Goal: Transaction & Acquisition: Purchase product/service

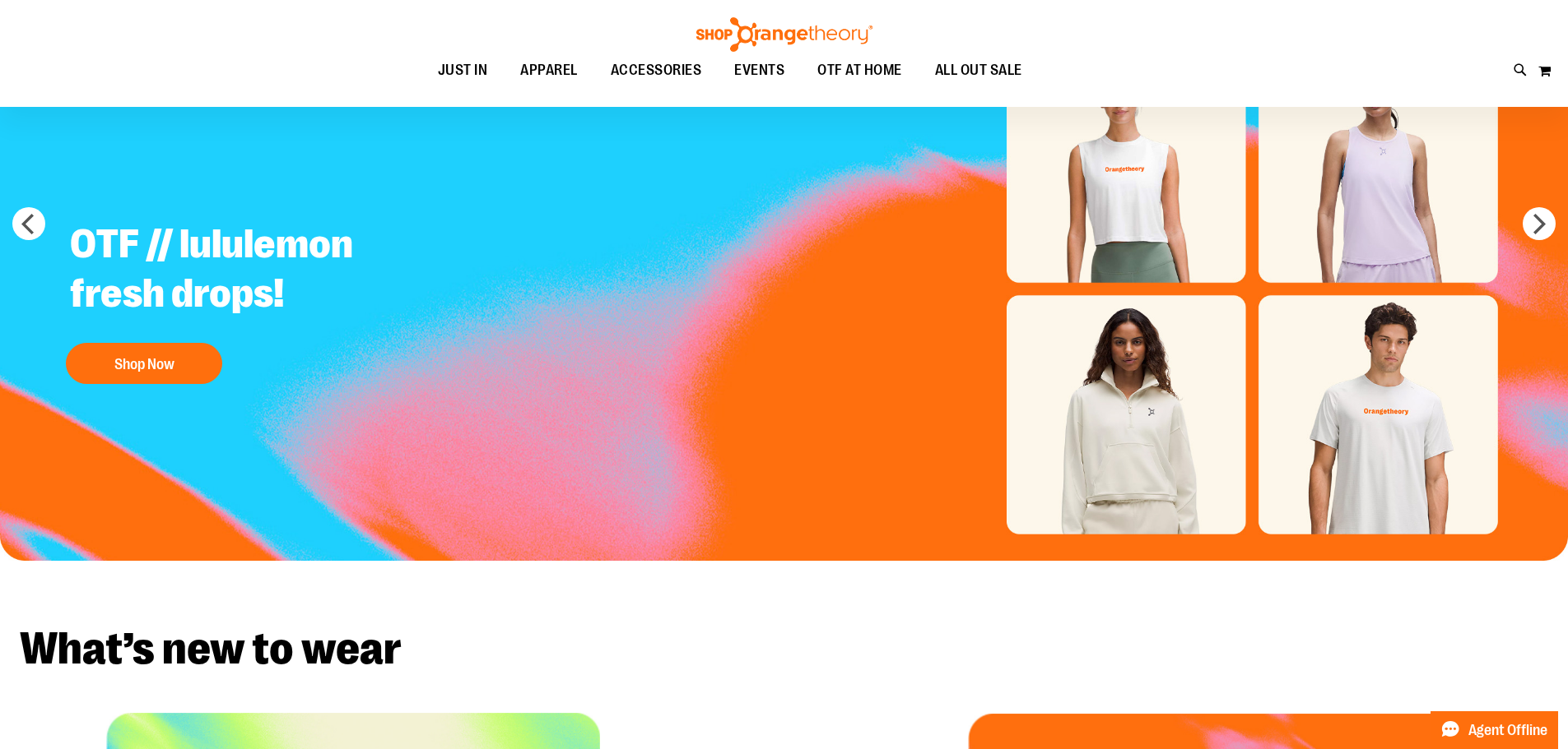
scroll to position [163, 0]
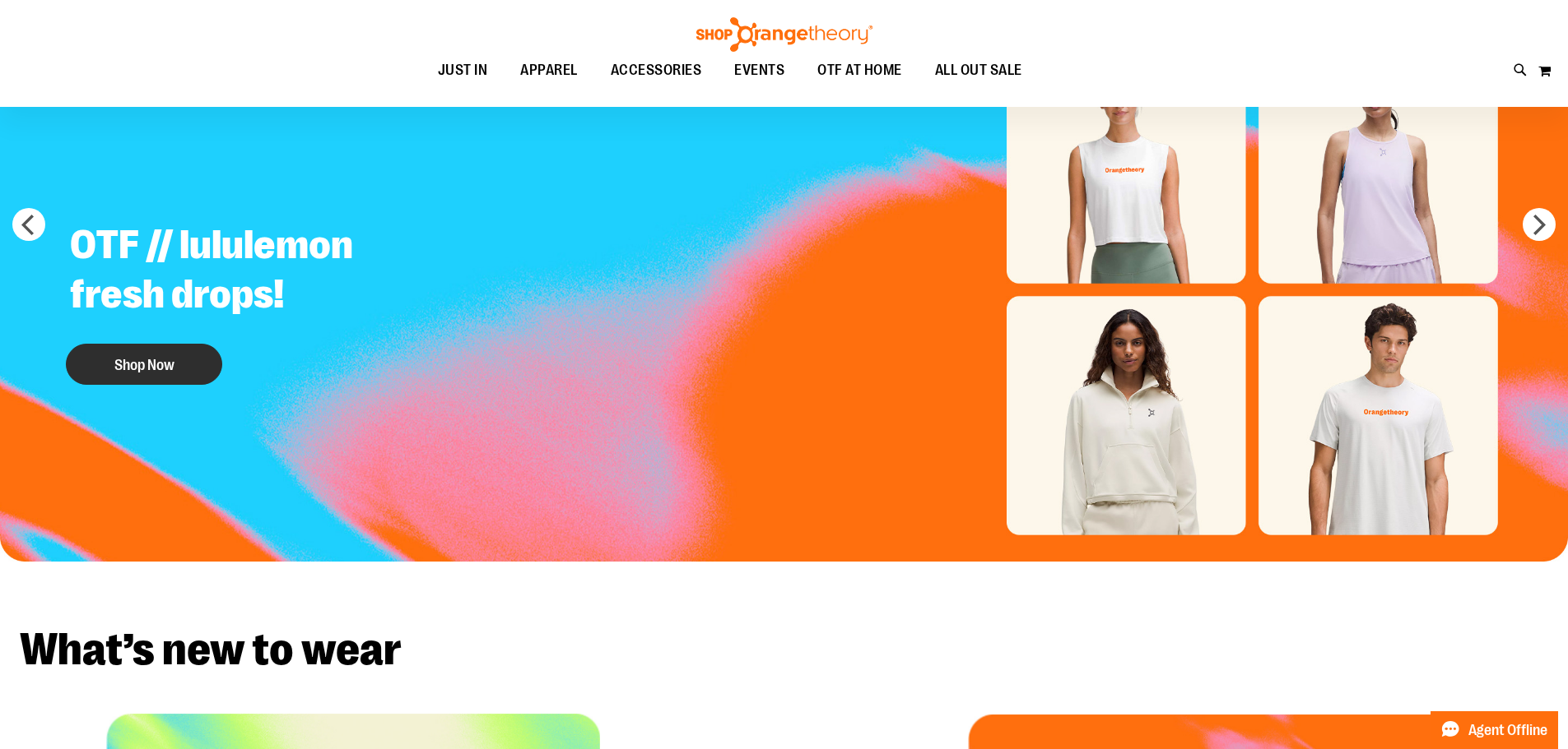
type input "**********"
click at [177, 349] on button "Shop Now" at bounding box center [144, 364] width 157 height 41
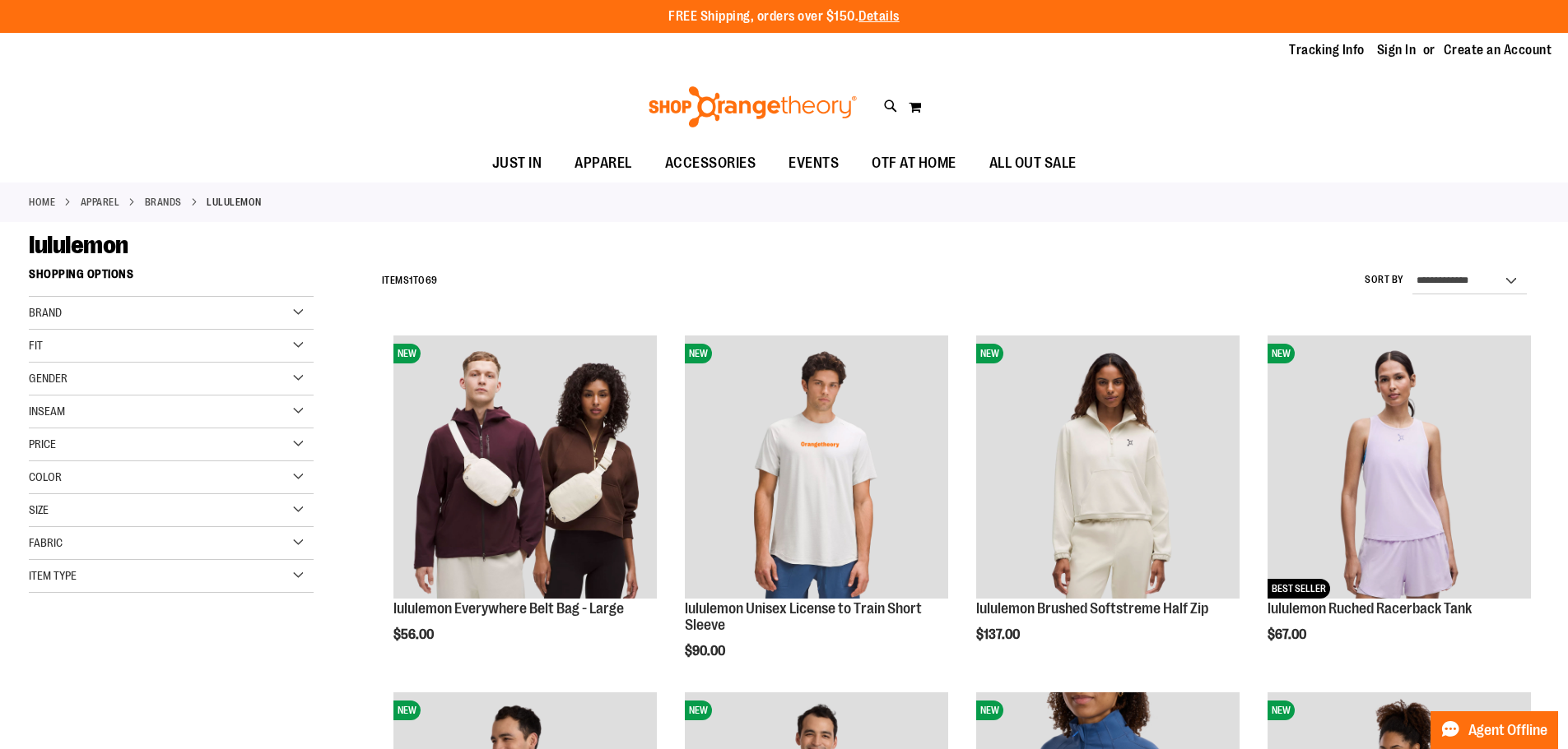
type input "**********"
click at [123, 379] on div "Gender" at bounding box center [171, 379] width 285 height 33
click at [43, 410] on link "Men 8 items" at bounding box center [160, 413] width 273 height 17
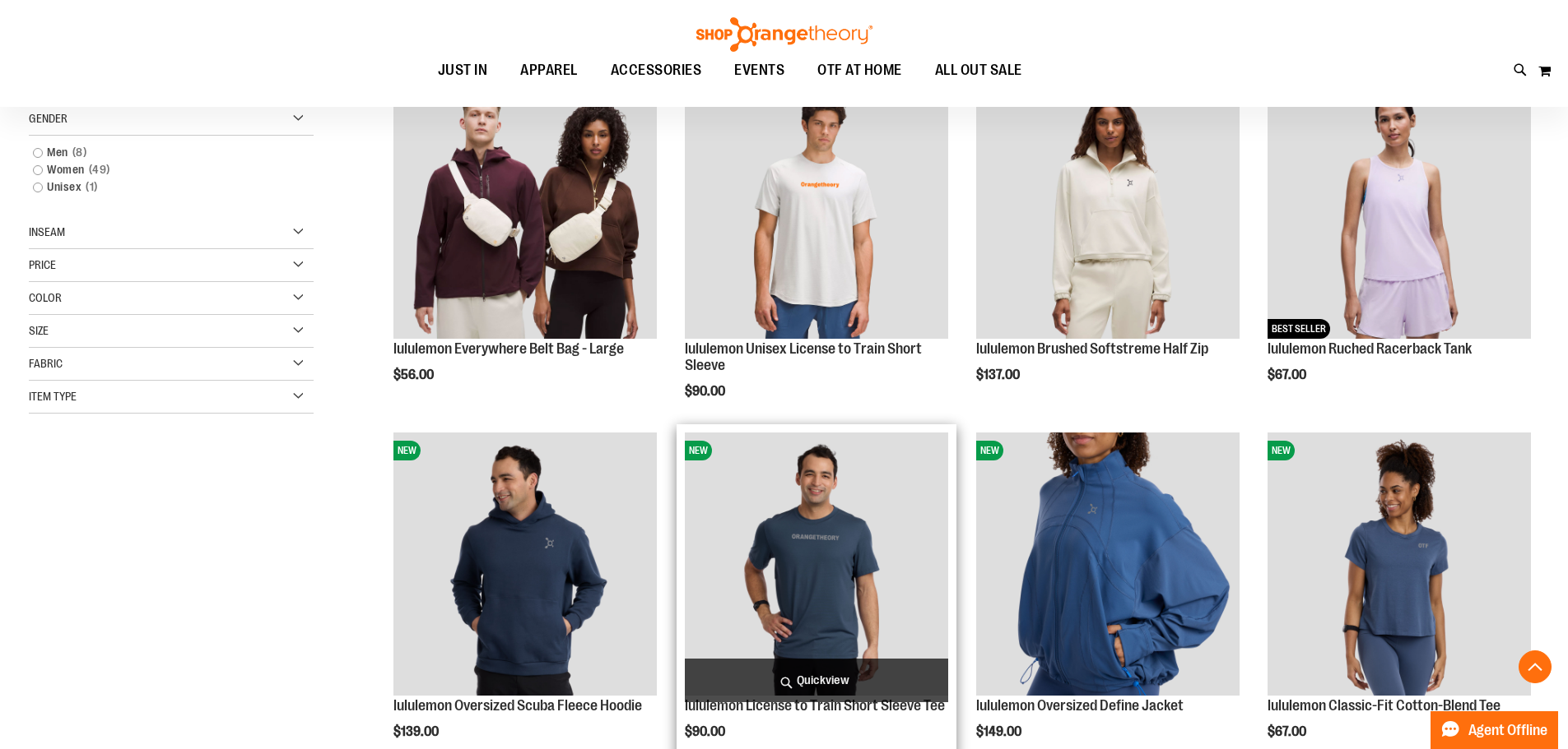
scroll to position [260, 0]
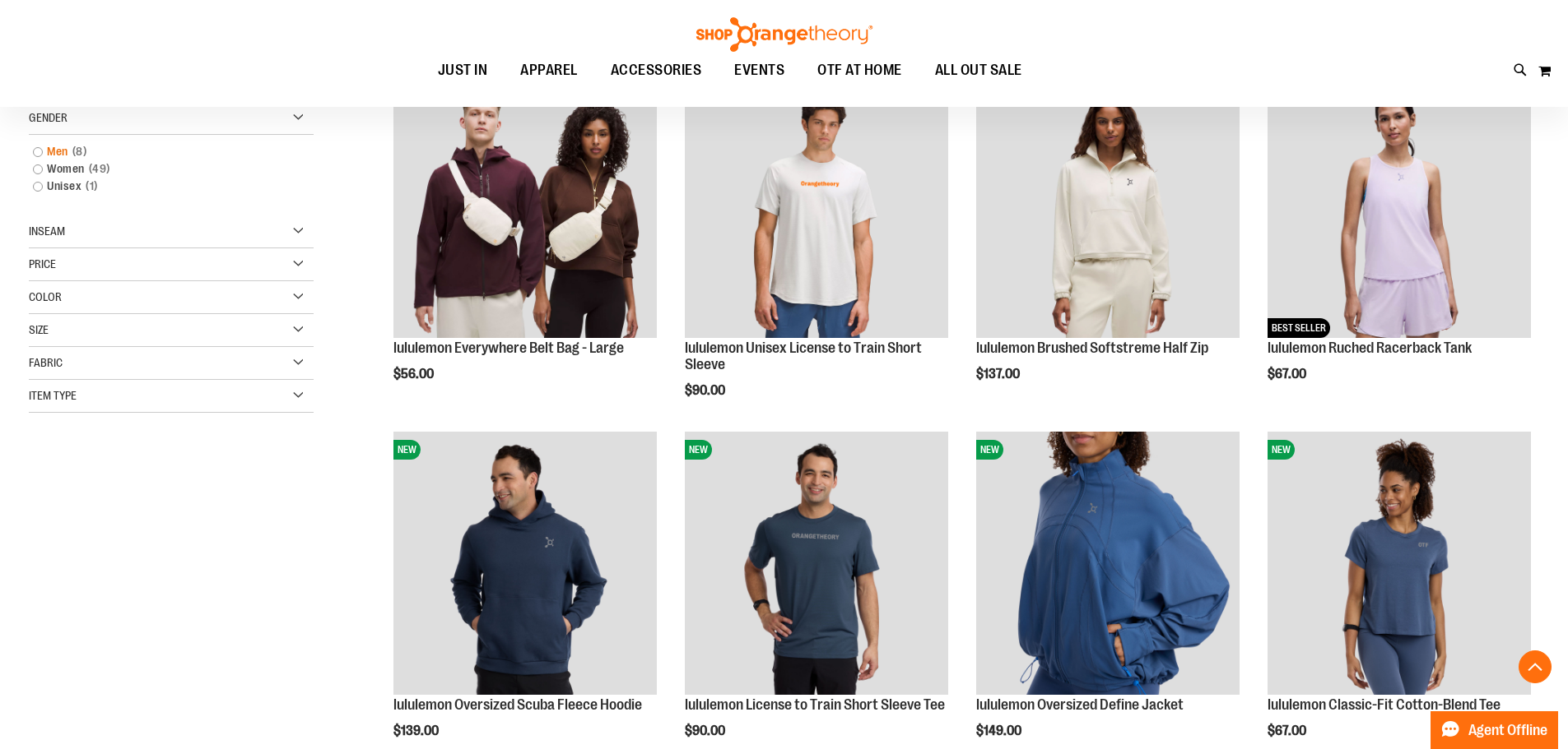
click at [35, 156] on link "Men 8 items" at bounding box center [160, 152] width 273 height 17
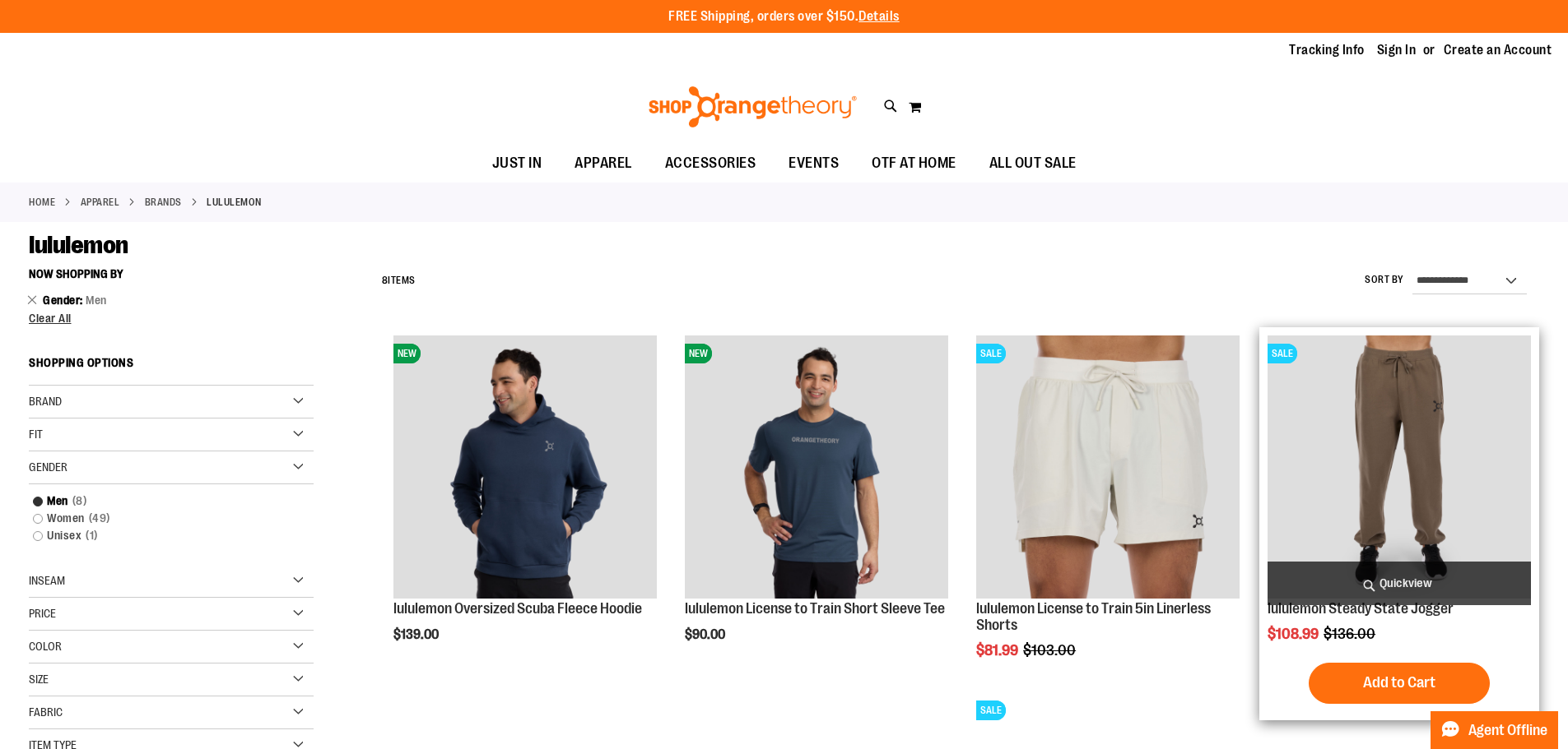
click at [1340, 407] on img "product" at bounding box center [1399, 466] width 263 height 263
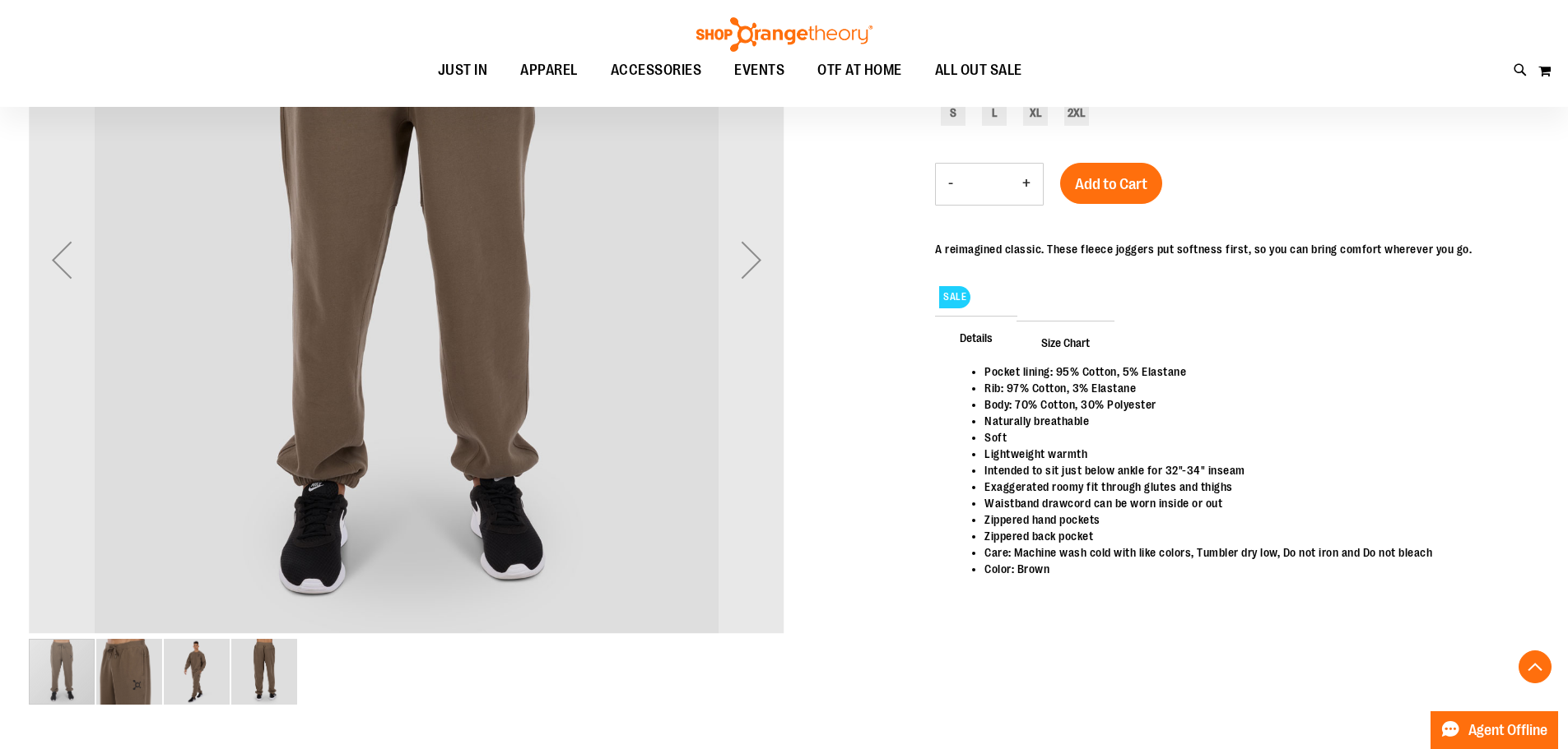
scroll to position [328, 0]
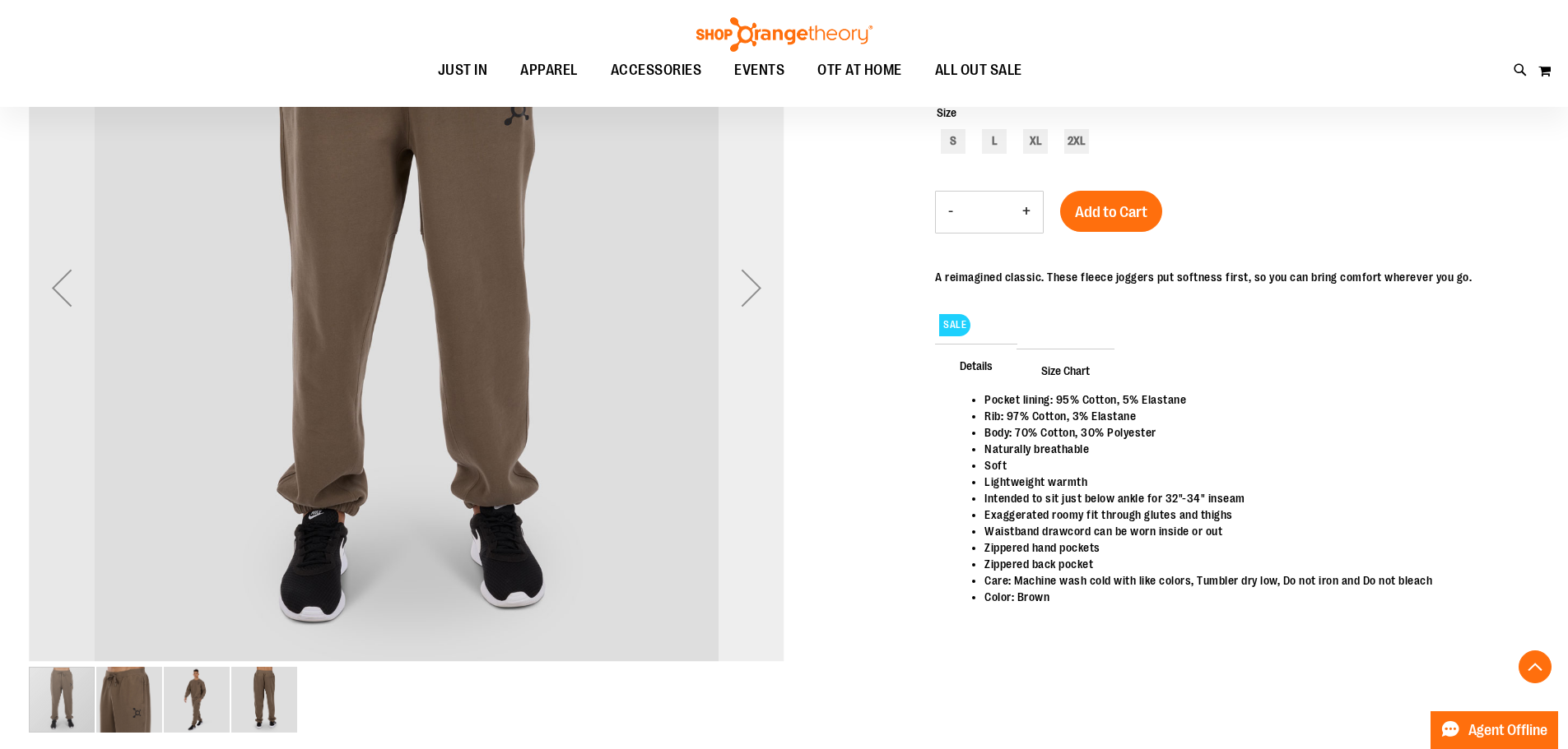
type input "**********"
click at [760, 284] on div "Next" at bounding box center [751, 288] width 66 height 66
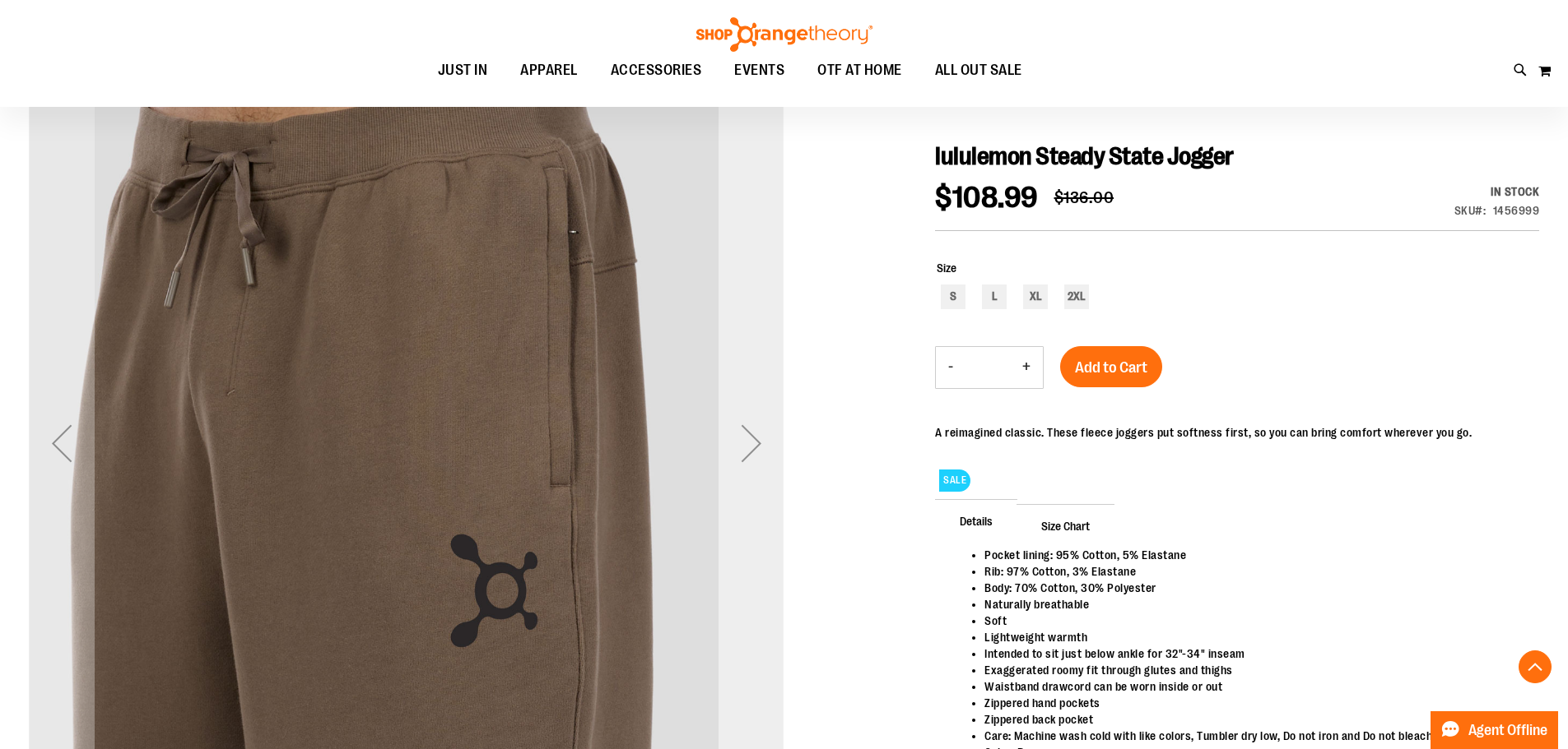
scroll to position [163, 0]
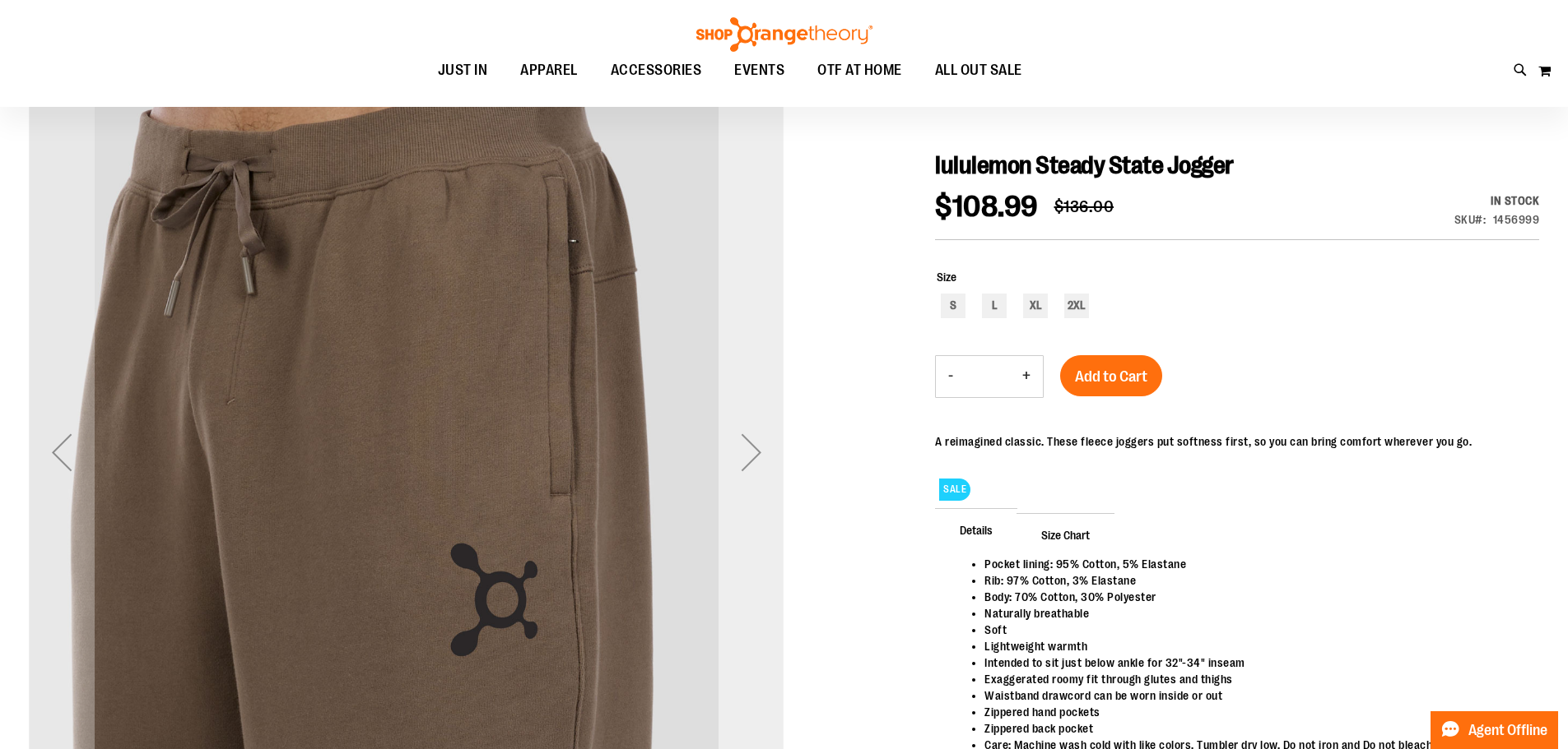
click at [744, 445] on div "Next" at bounding box center [751, 453] width 66 height 66
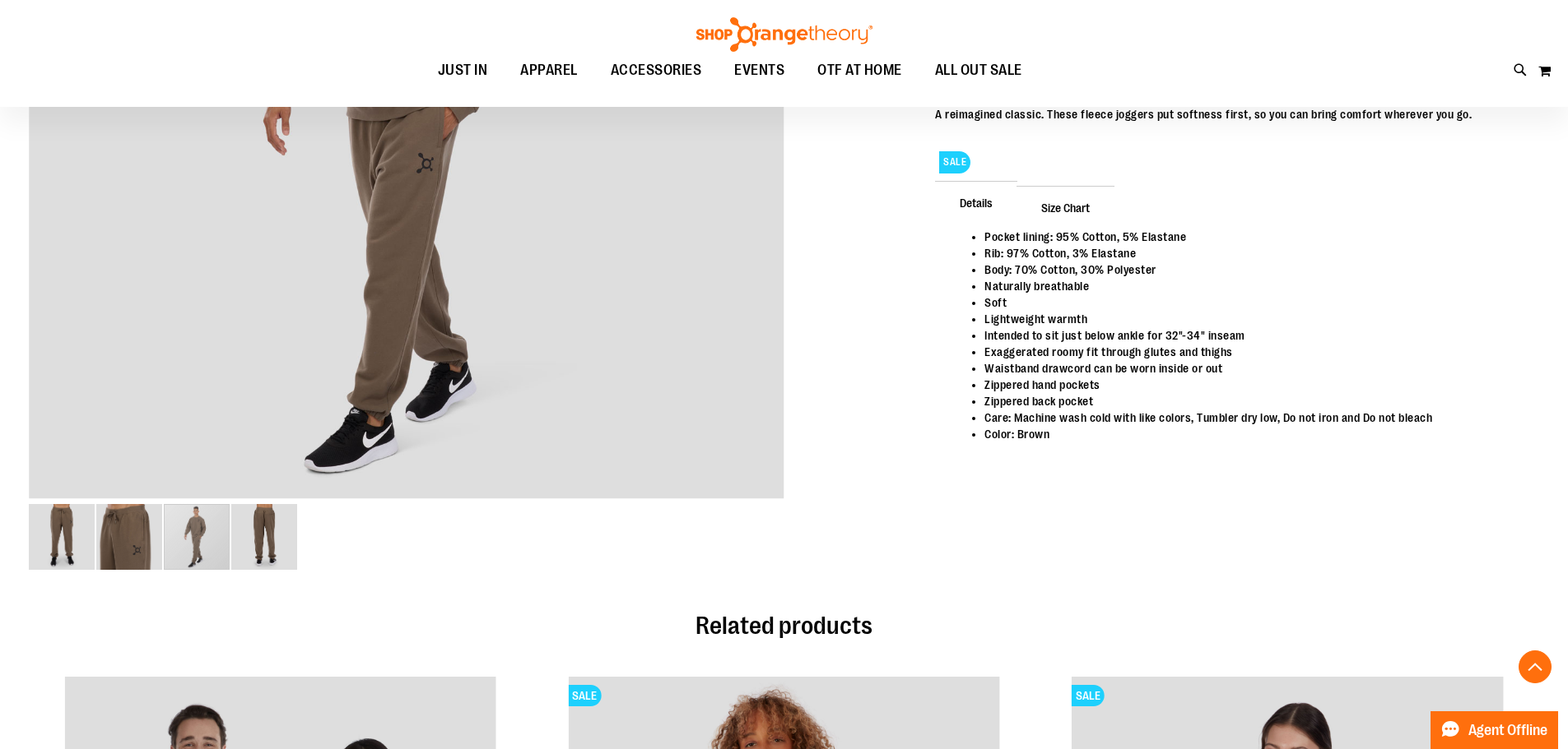
scroll to position [493, 0]
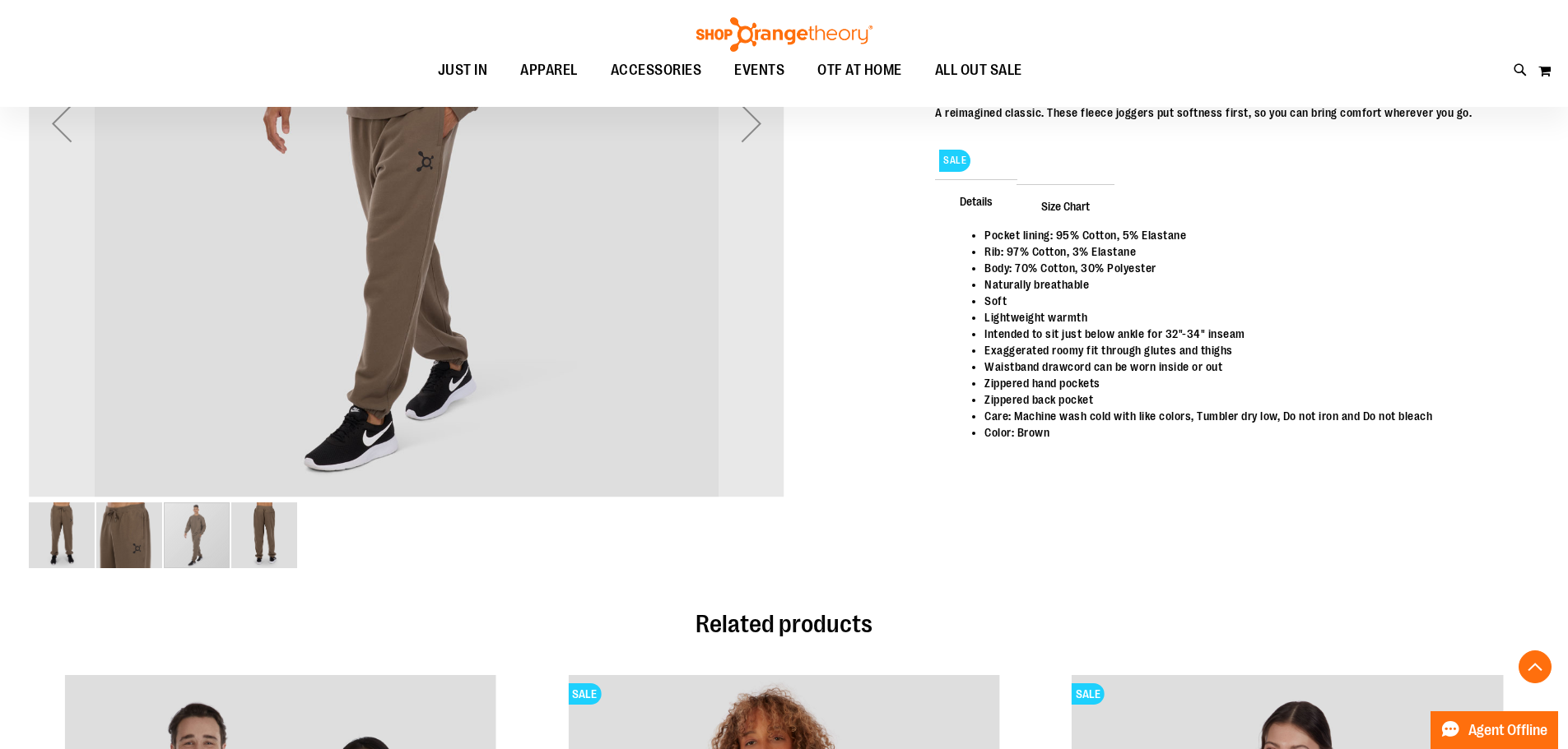
click at [208, 541] on div "carousel" at bounding box center [196, 535] width 66 height 66
click at [265, 542] on img "image 4 of 4" at bounding box center [264, 535] width 66 height 66
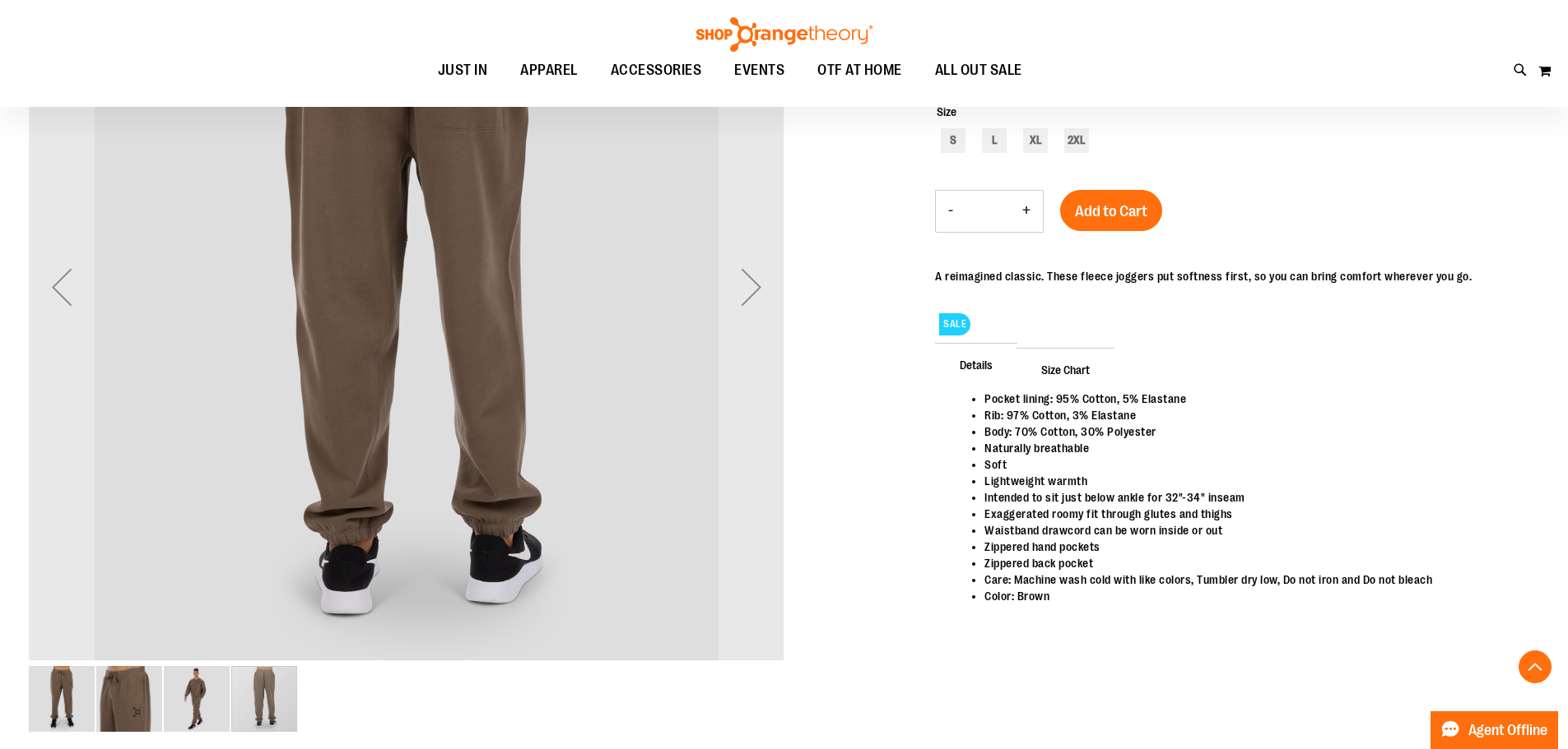
scroll to position [330, 0]
click at [52, 705] on img "image 1 of 4" at bounding box center [62, 698] width 66 height 66
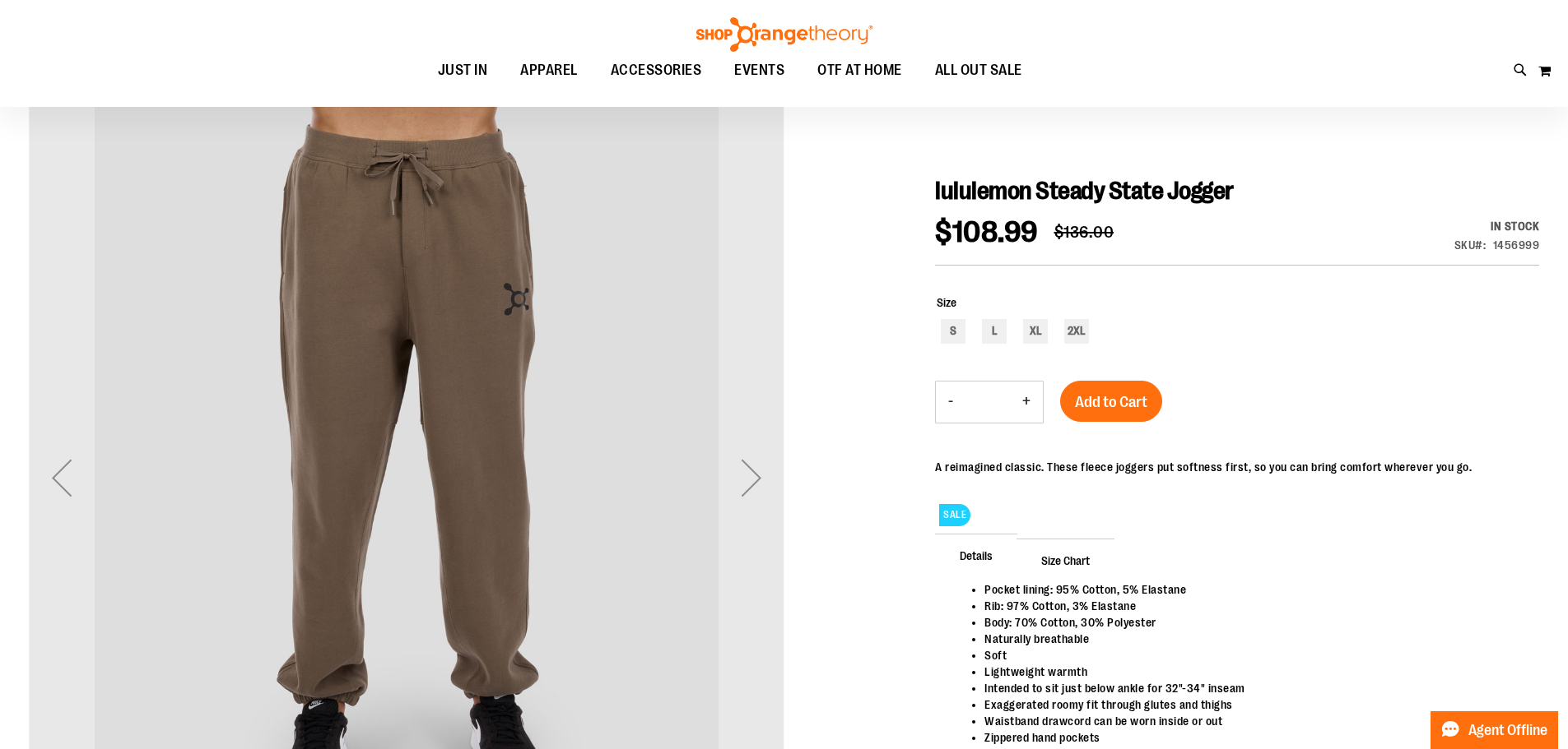
scroll to position [84, 0]
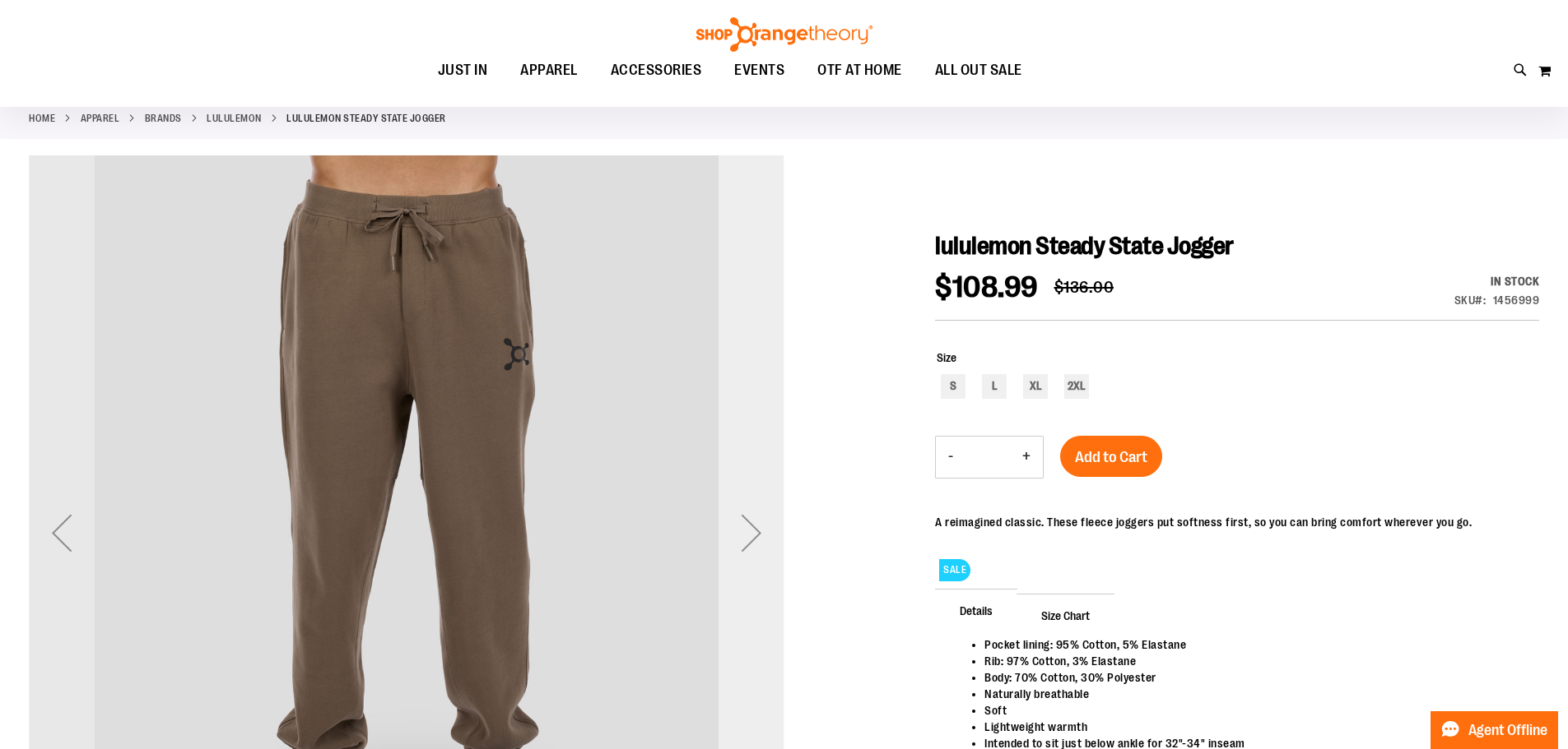
click at [754, 532] on div "Next" at bounding box center [751, 533] width 66 height 66
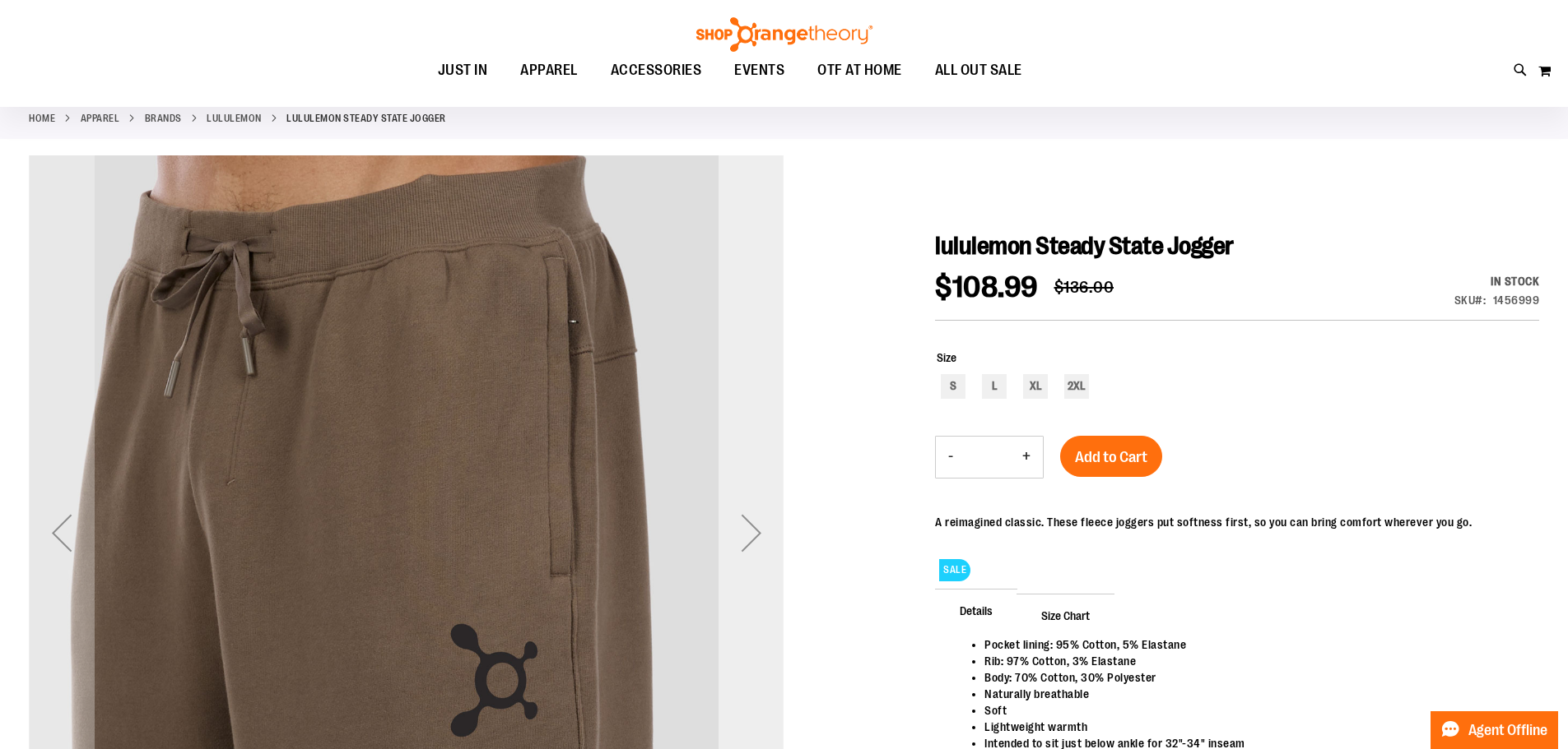
click at [754, 532] on div "Next" at bounding box center [751, 533] width 66 height 66
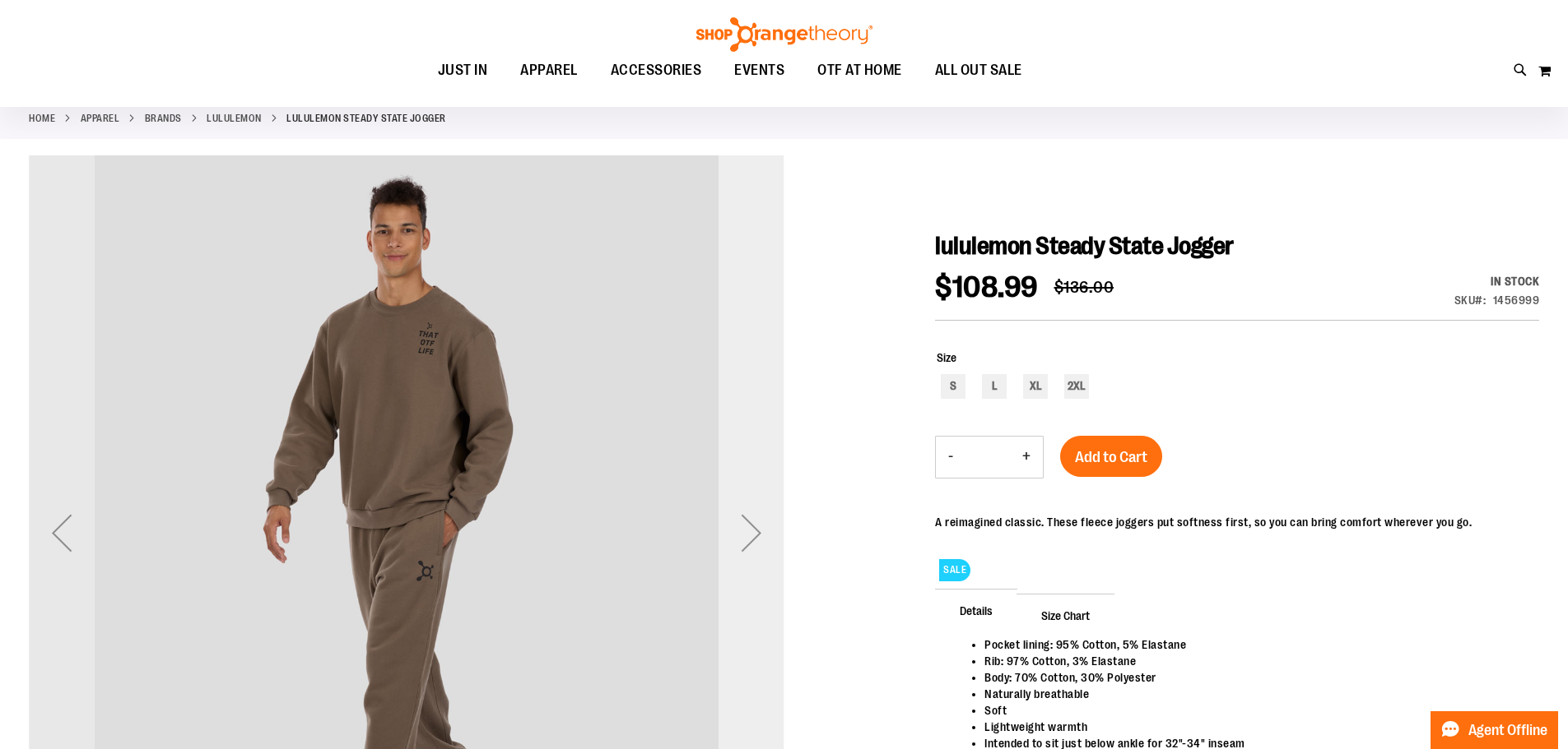
click at [754, 532] on div "Next" at bounding box center [751, 533] width 66 height 66
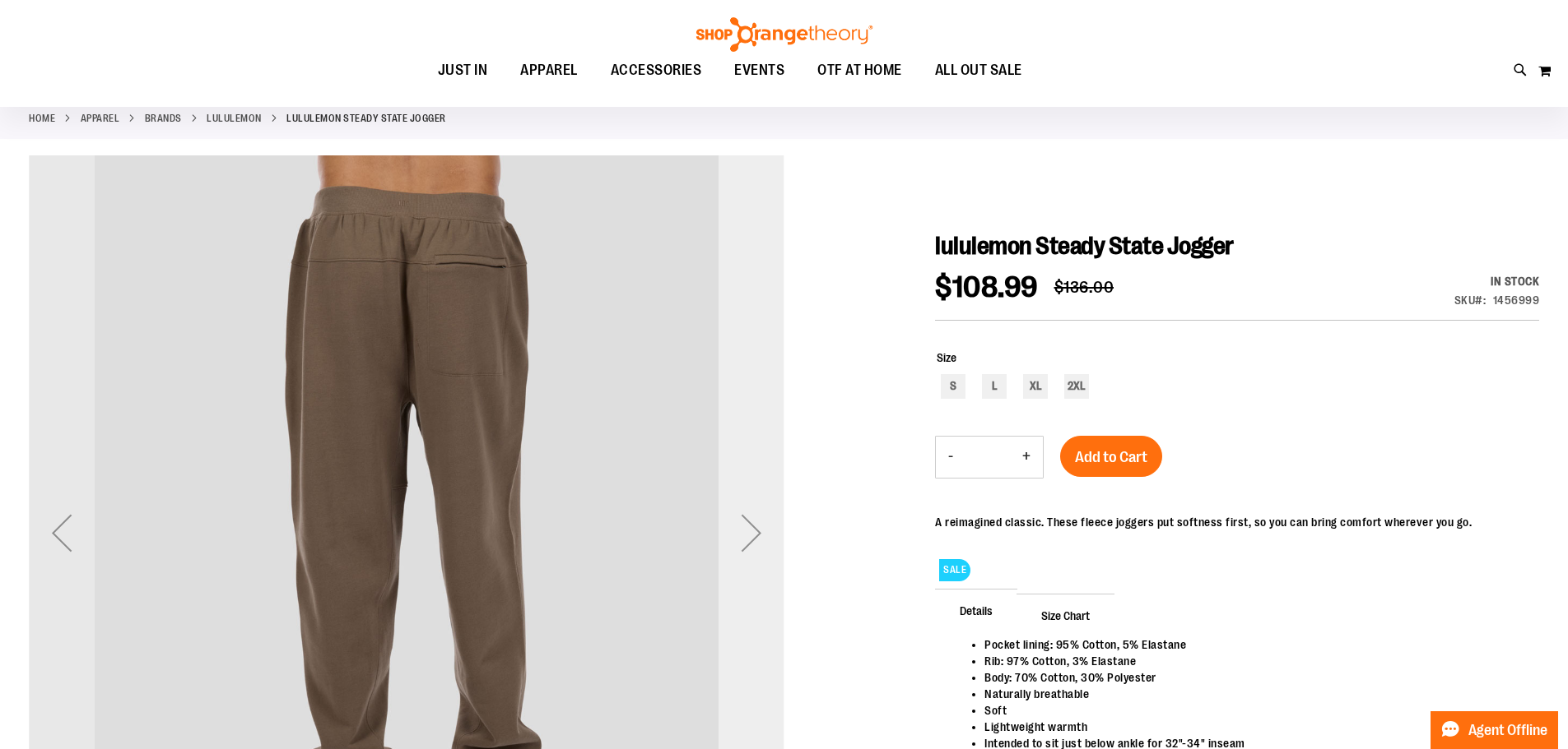
click at [754, 532] on div "Next" at bounding box center [751, 533] width 66 height 66
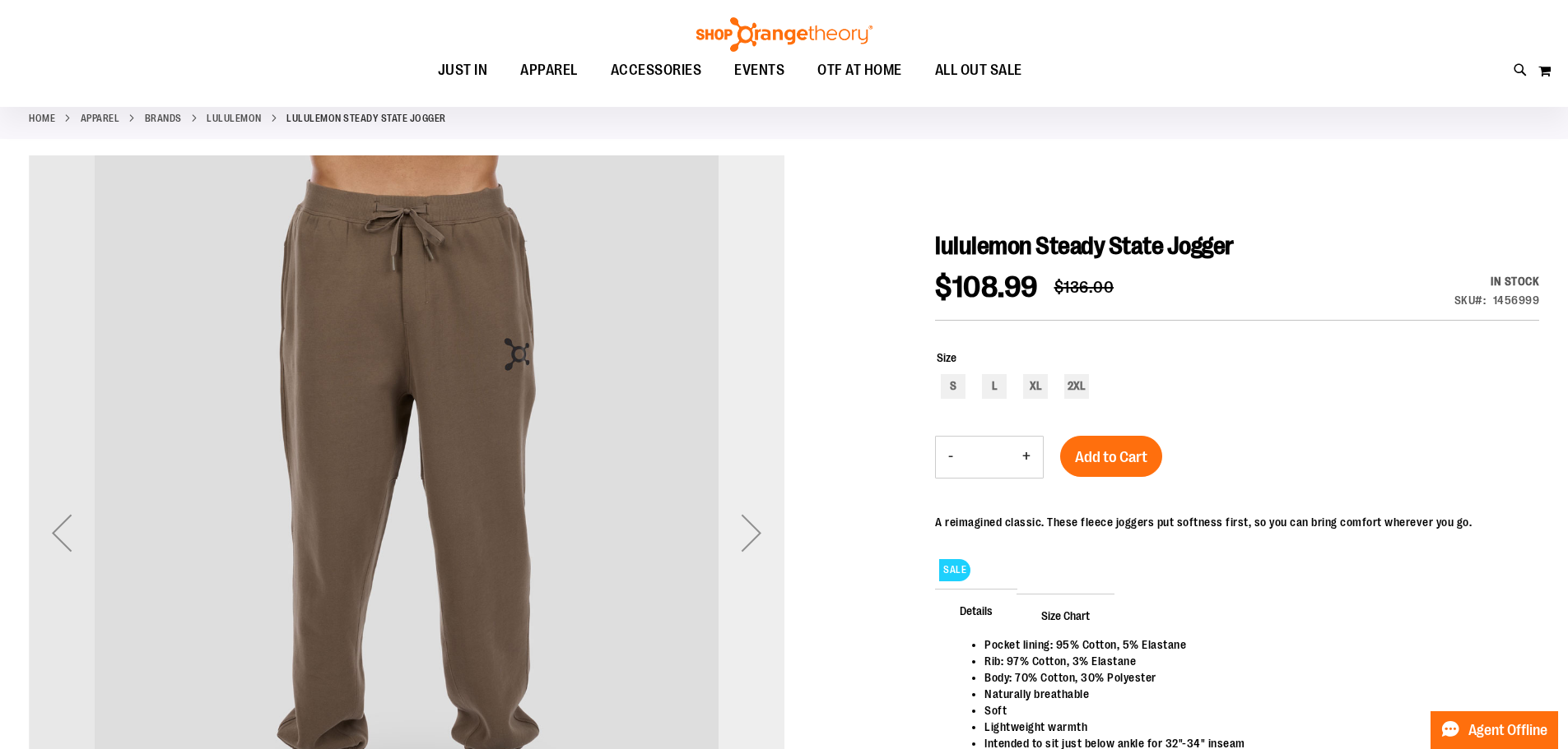
click at [754, 532] on div "Next" at bounding box center [751, 533] width 66 height 66
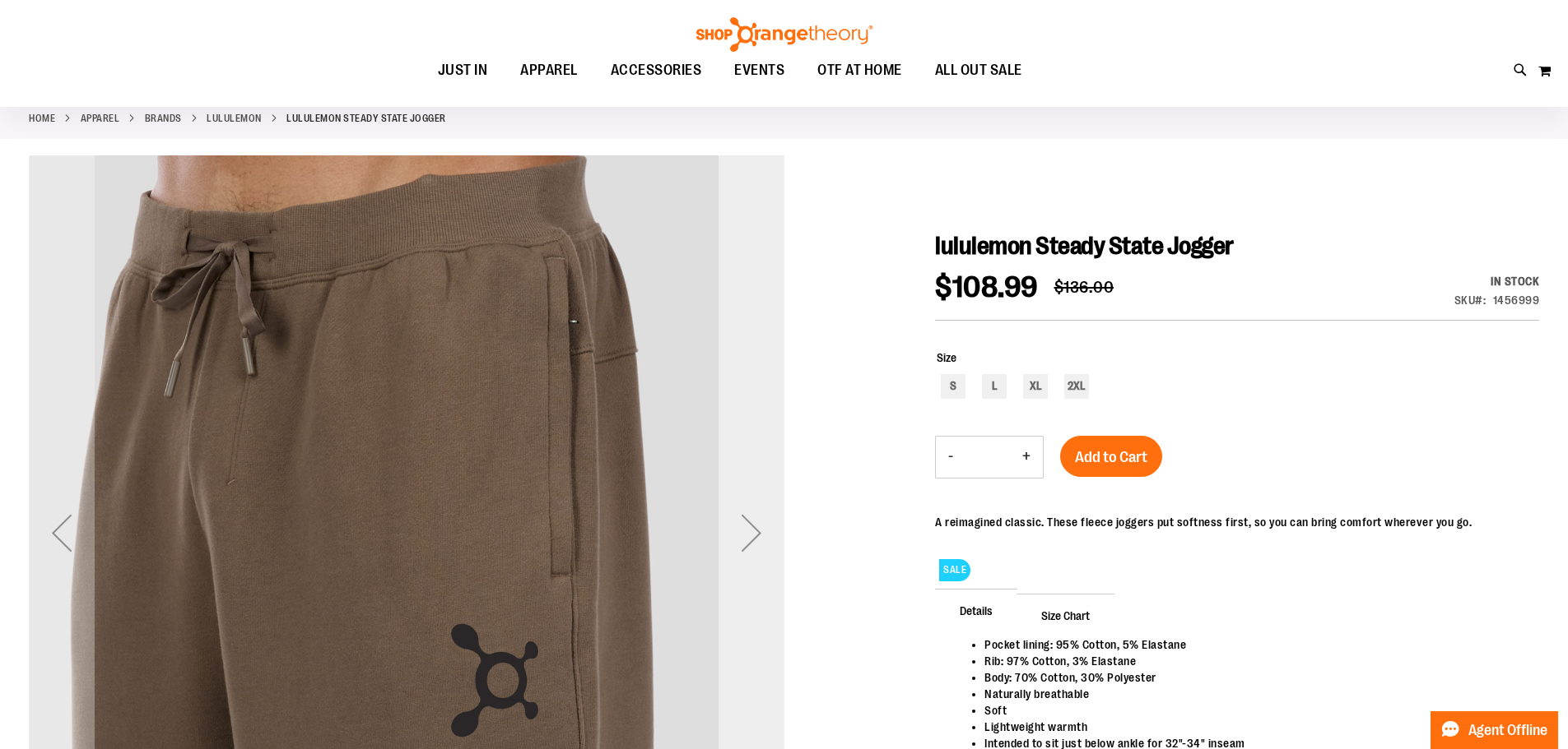
click at [754, 532] on div "Next" at bounding box center [751, 533] width 66 height 66
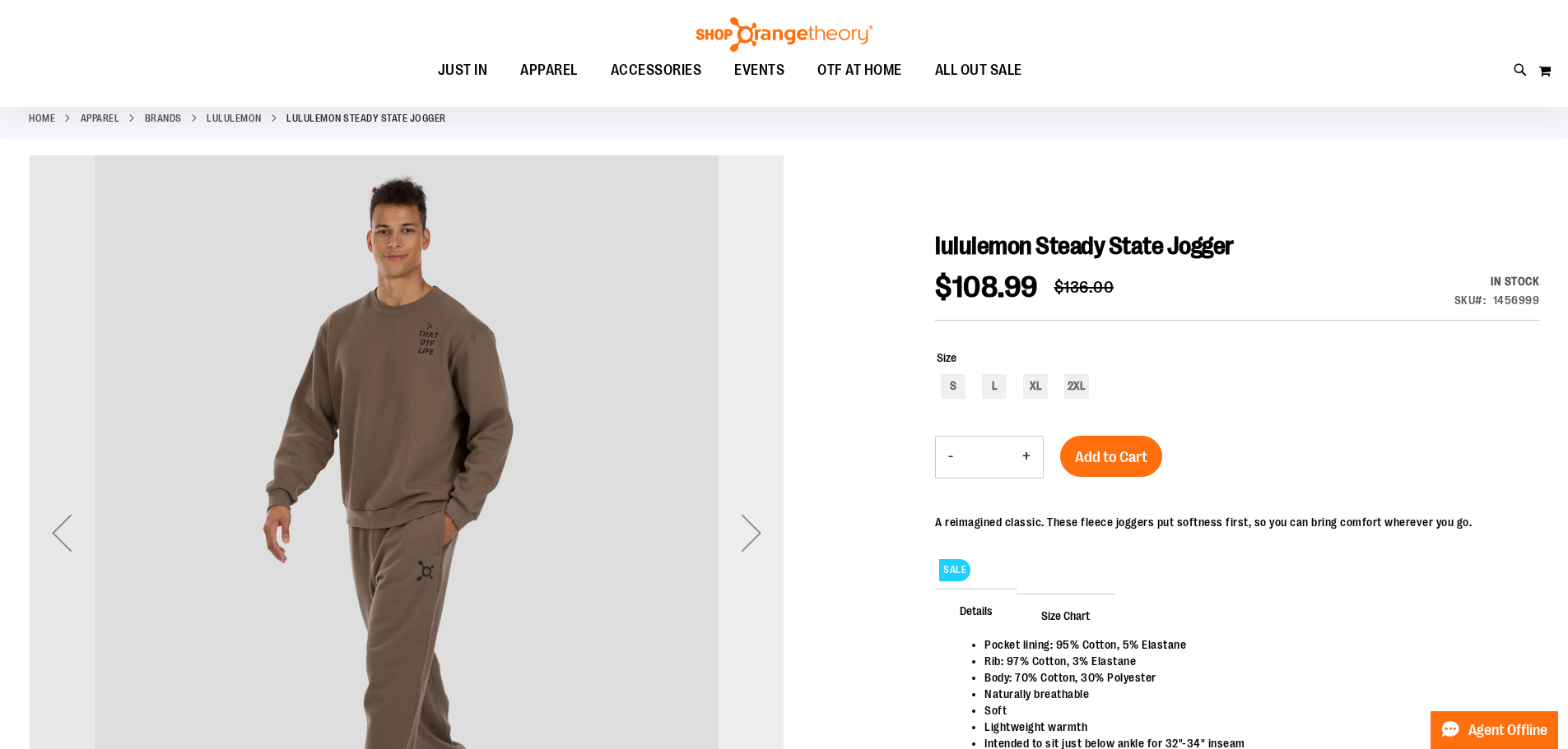
click at [754, 532] on div "Next" at bounding box center [751, 533] width 66 height 66
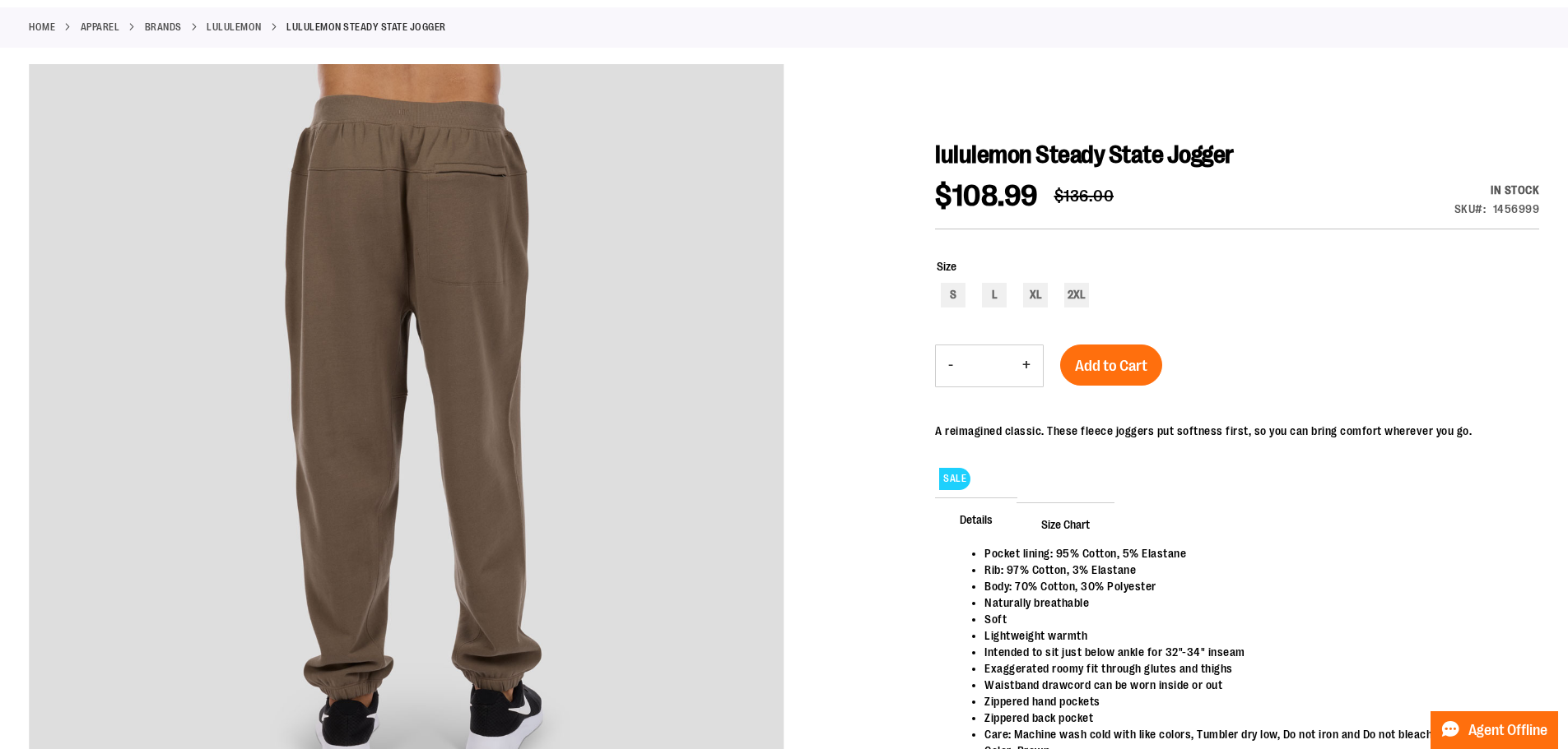
scroll to position [0, 0]
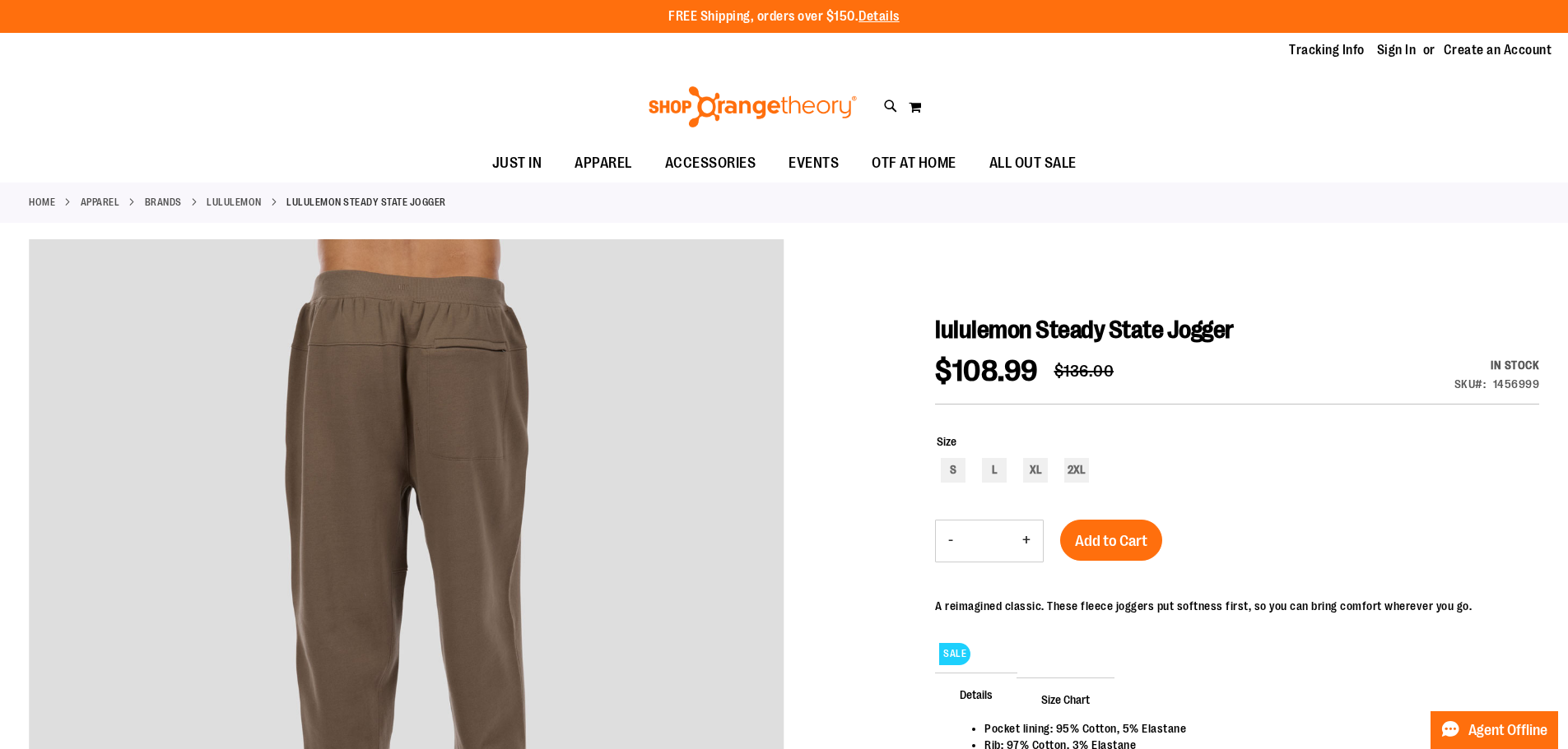
click at [228, 201] on link "lululemon" at bounding box center [234, 202] width 55 height 15
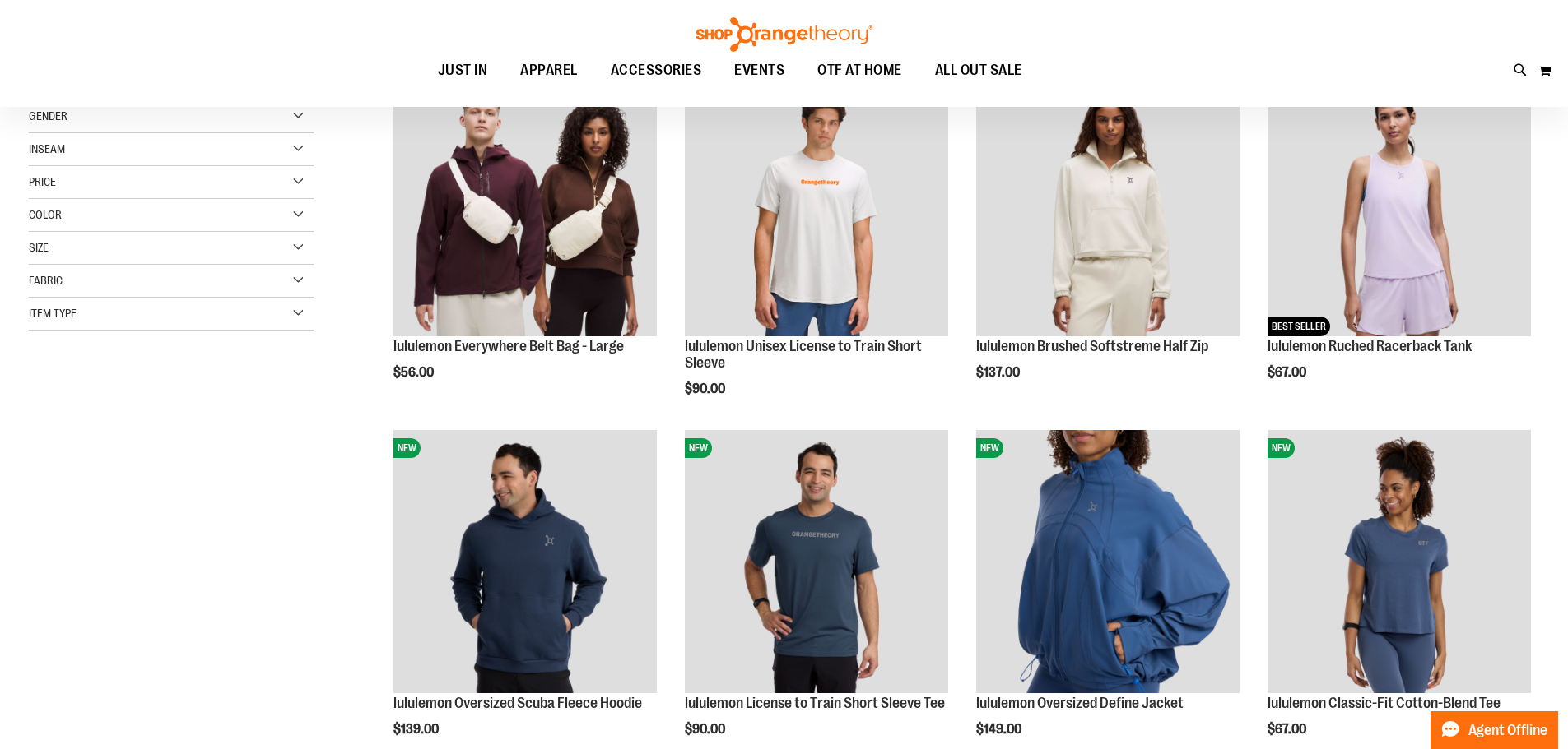
scroll to position [82, 0]
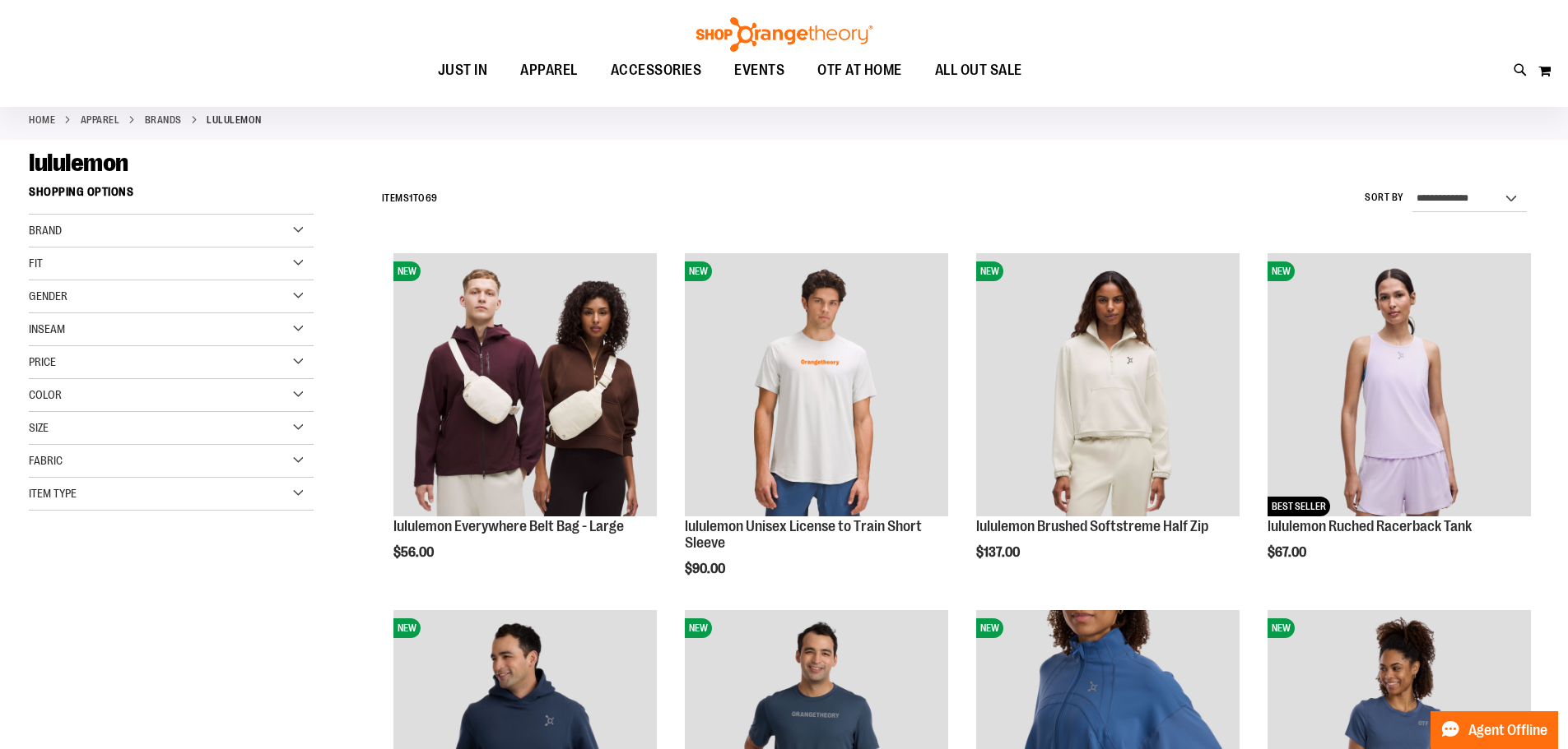
type input "**********"
click at [223, 297] on div "Gender" at bounding box center [171, 297] width 285 height 33
click at [48, 327] on link "Men 8 items" at bounding box center [160, 330] width 273 height 17
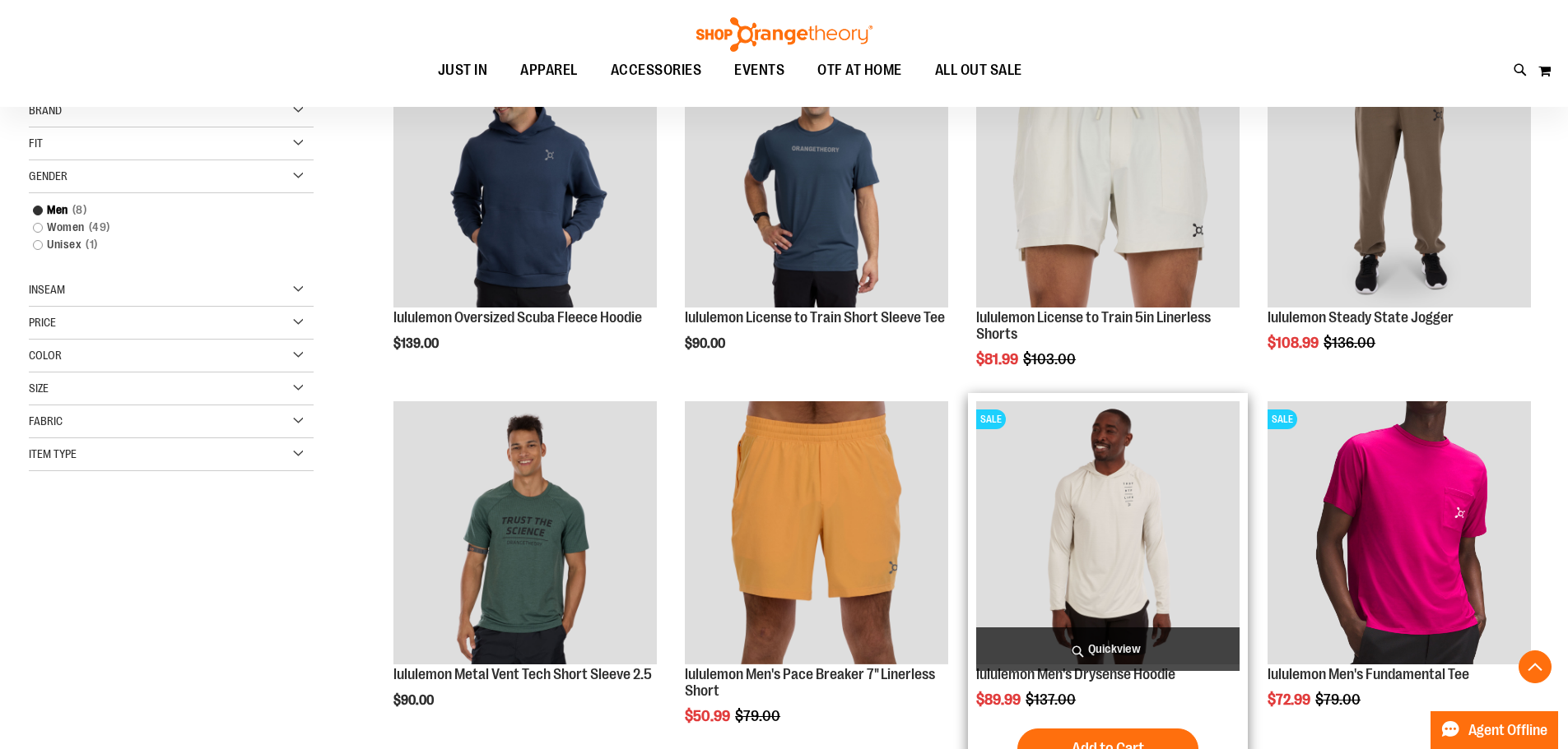
scroll to position [235, 0]
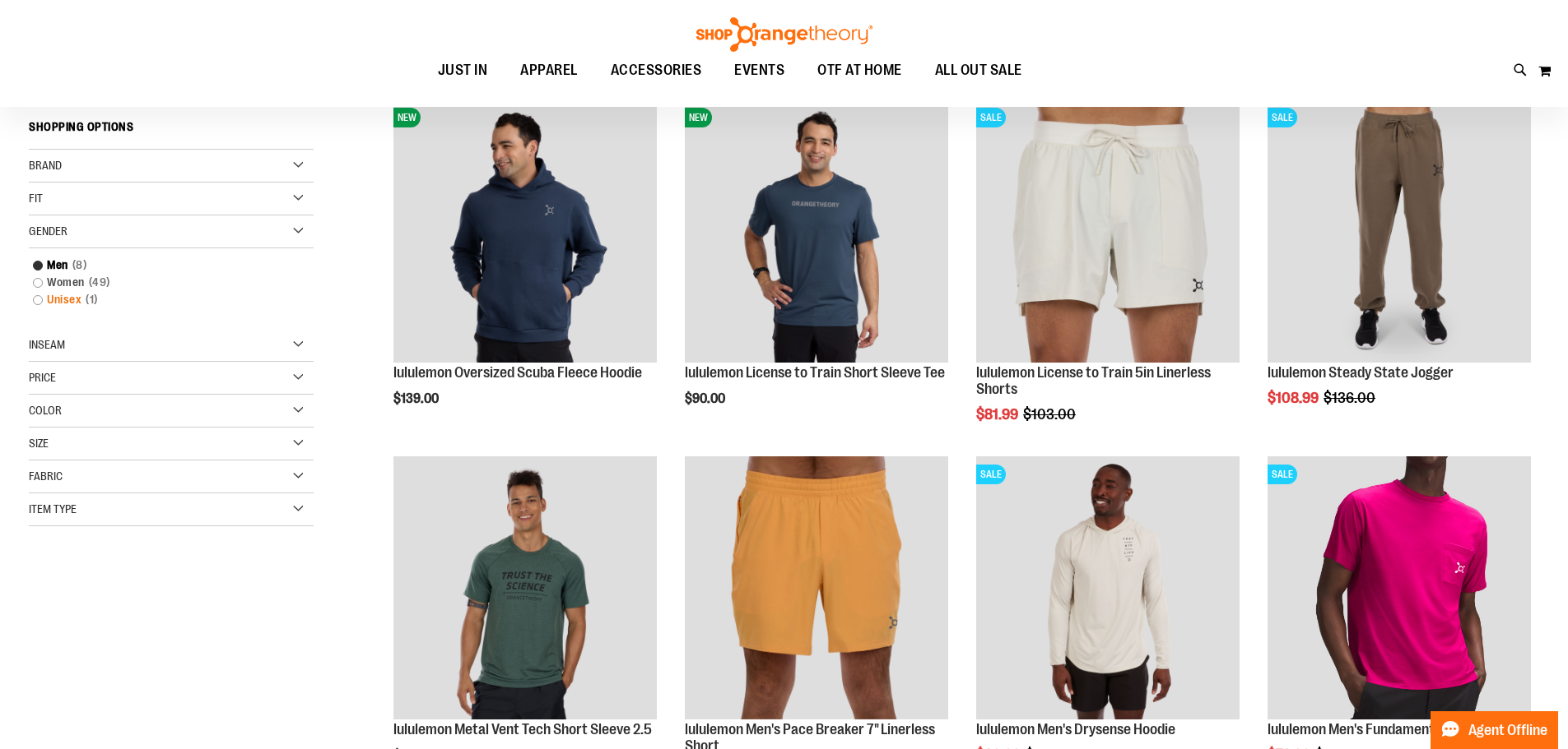
click at [42, 295] on link "Unisex 1 item" at bounding box center [160, 300] width 273 height 17
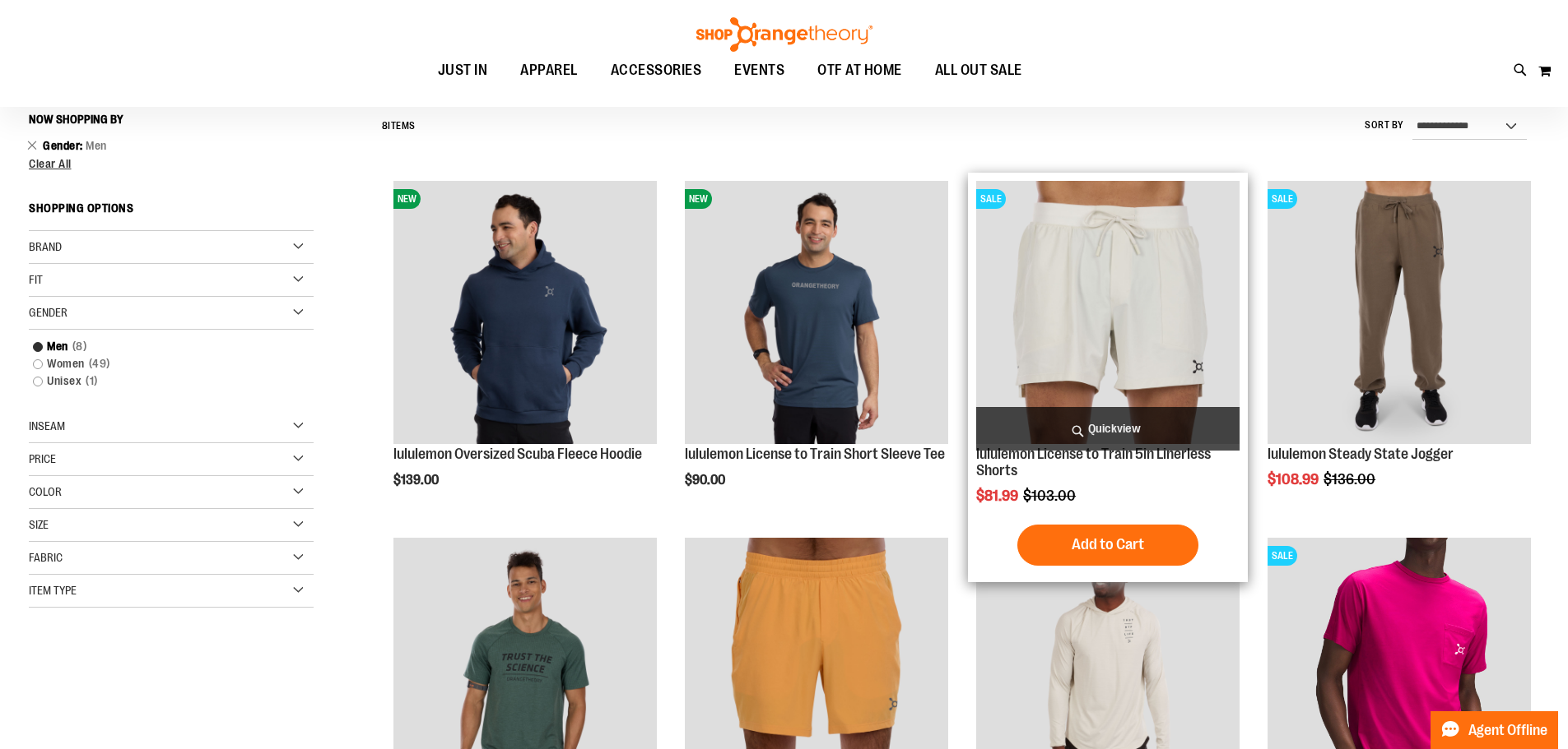
scroll to position [153, 0]
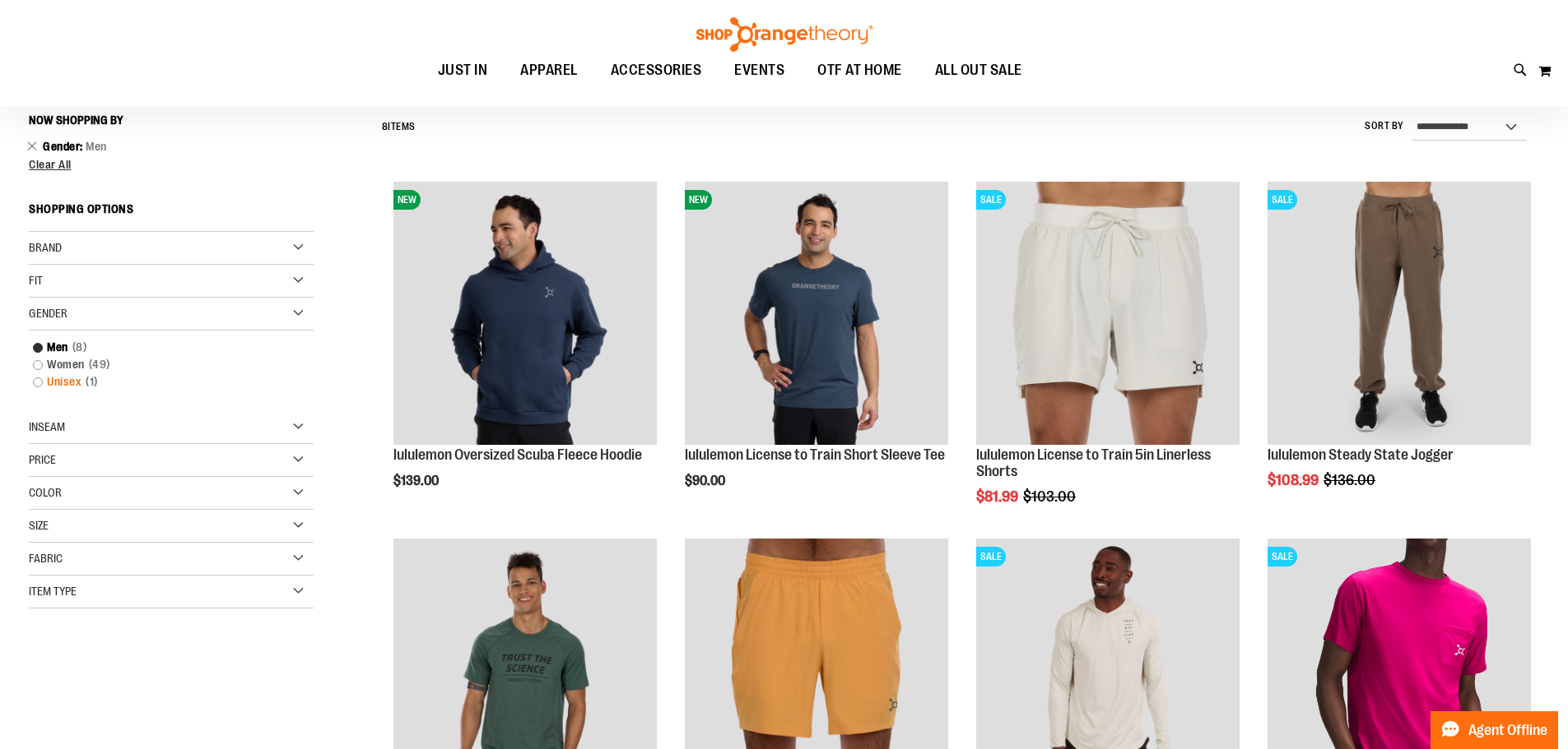
click at [44, 382] on link "Unisex 1 item" at bounding box center [160, 382] width 273 height 17
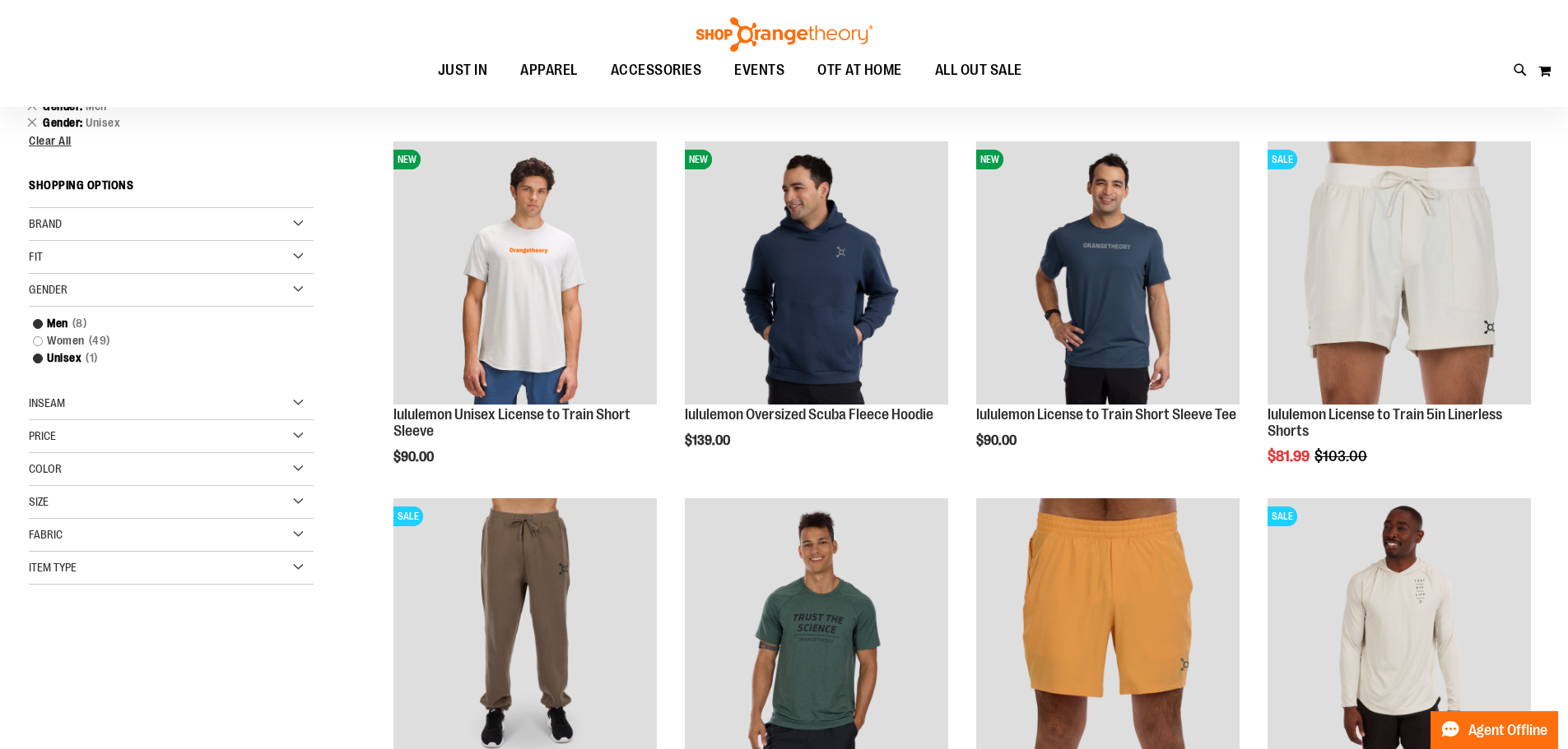
scroll to position [153, 0]
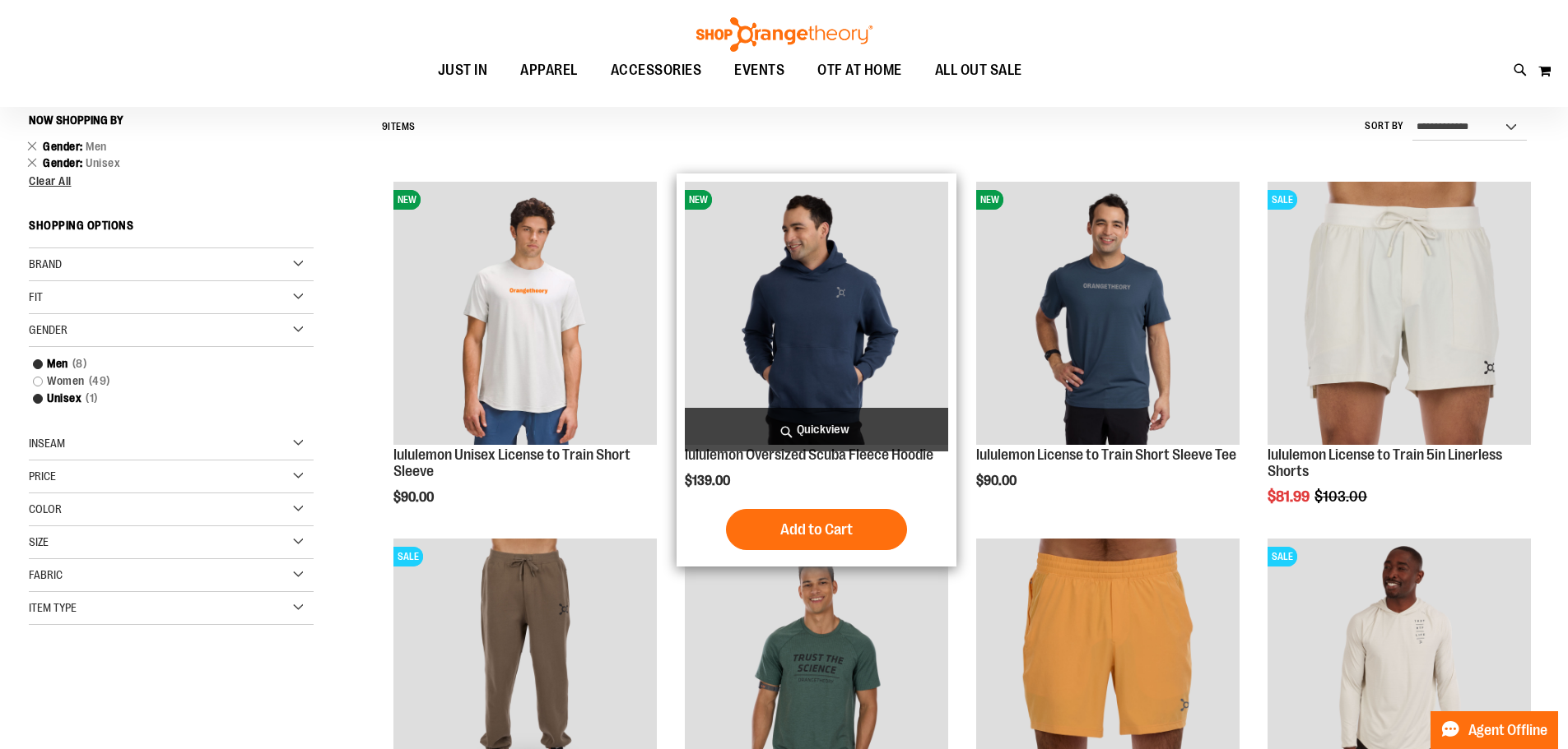
click at [803, 260] on img "product" at bounding box center [816, 313] width 263 height 263
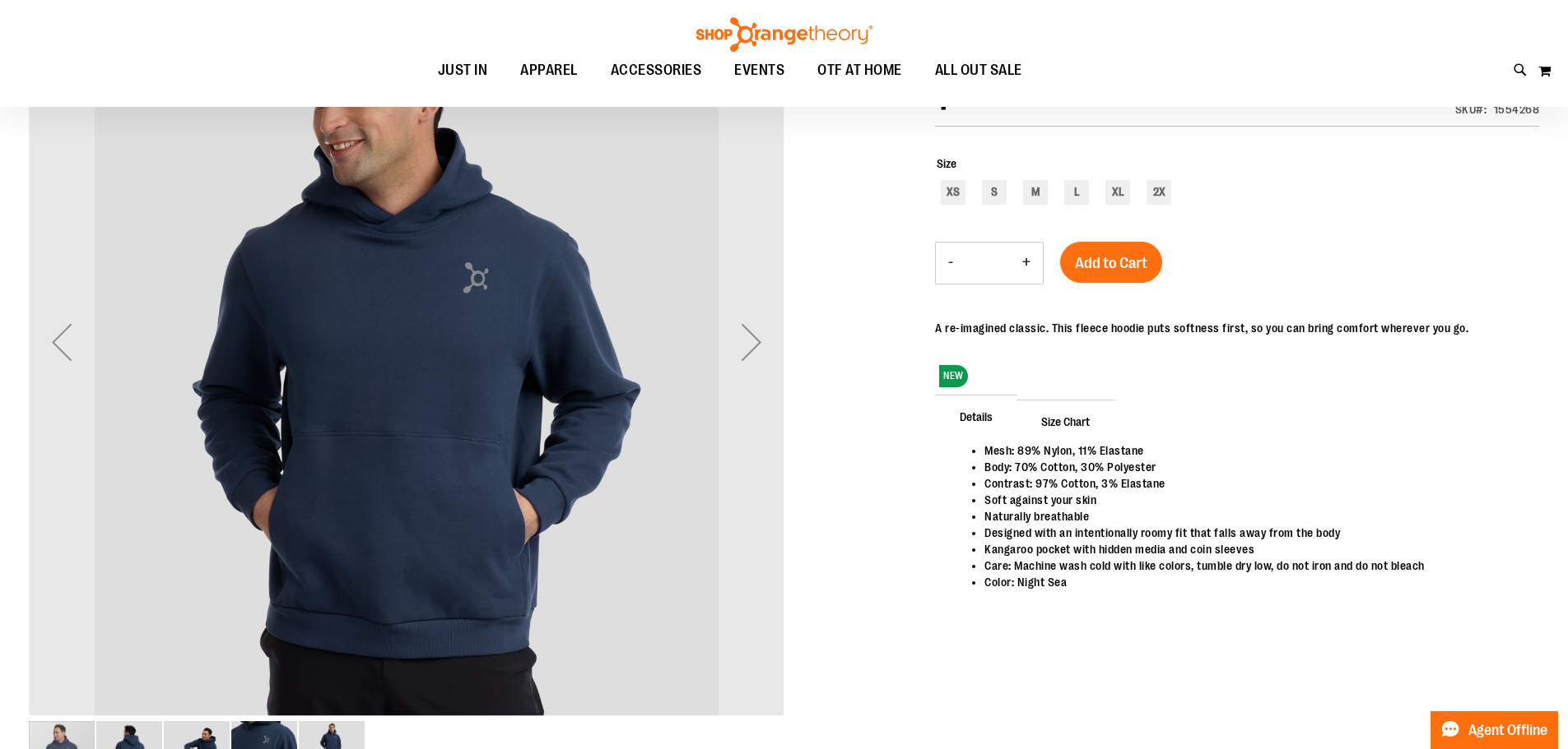
scroll to position [246, 0]
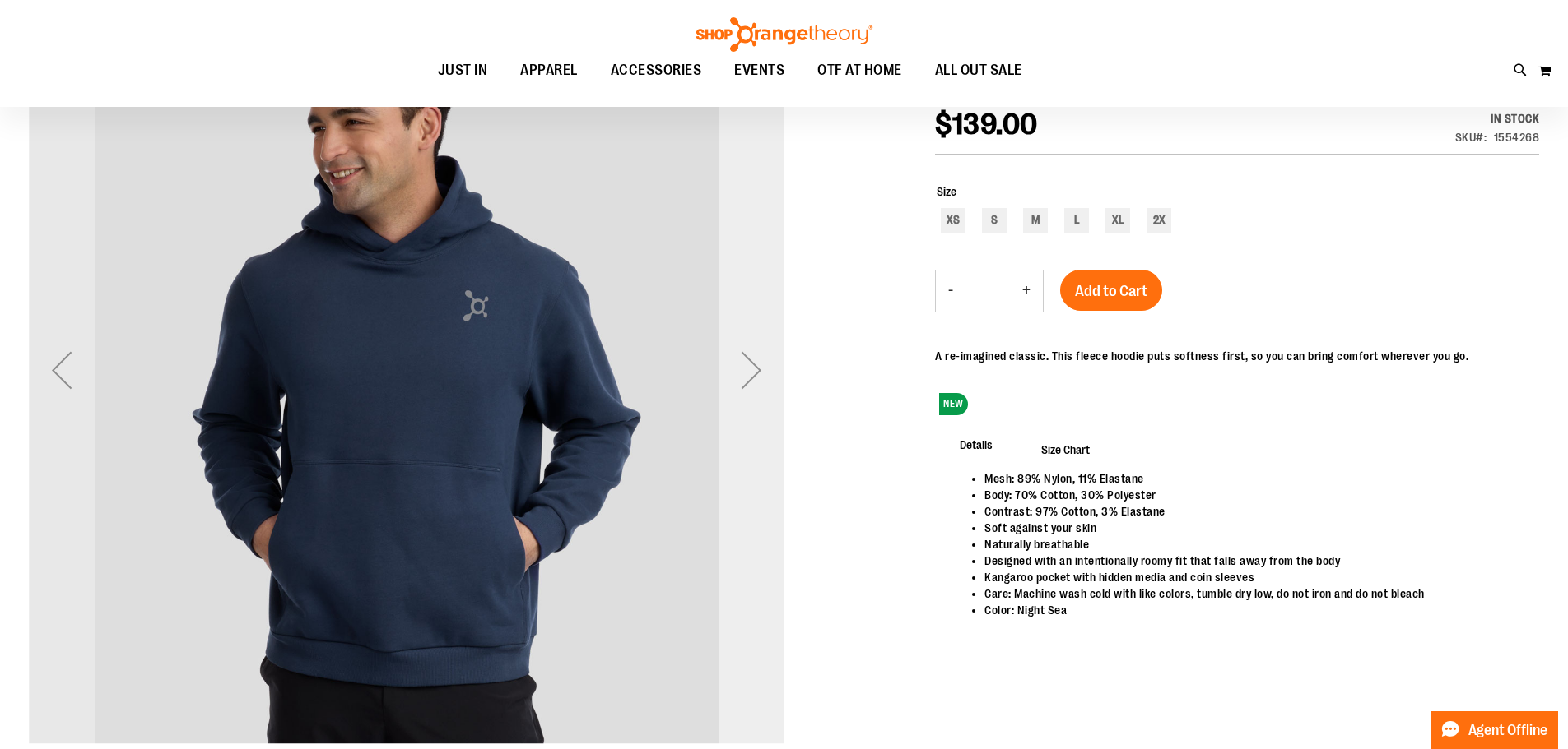
type input "**********"
click at [757, 368] on div "Next" at bounding box center [751, 370] width 66 height 66
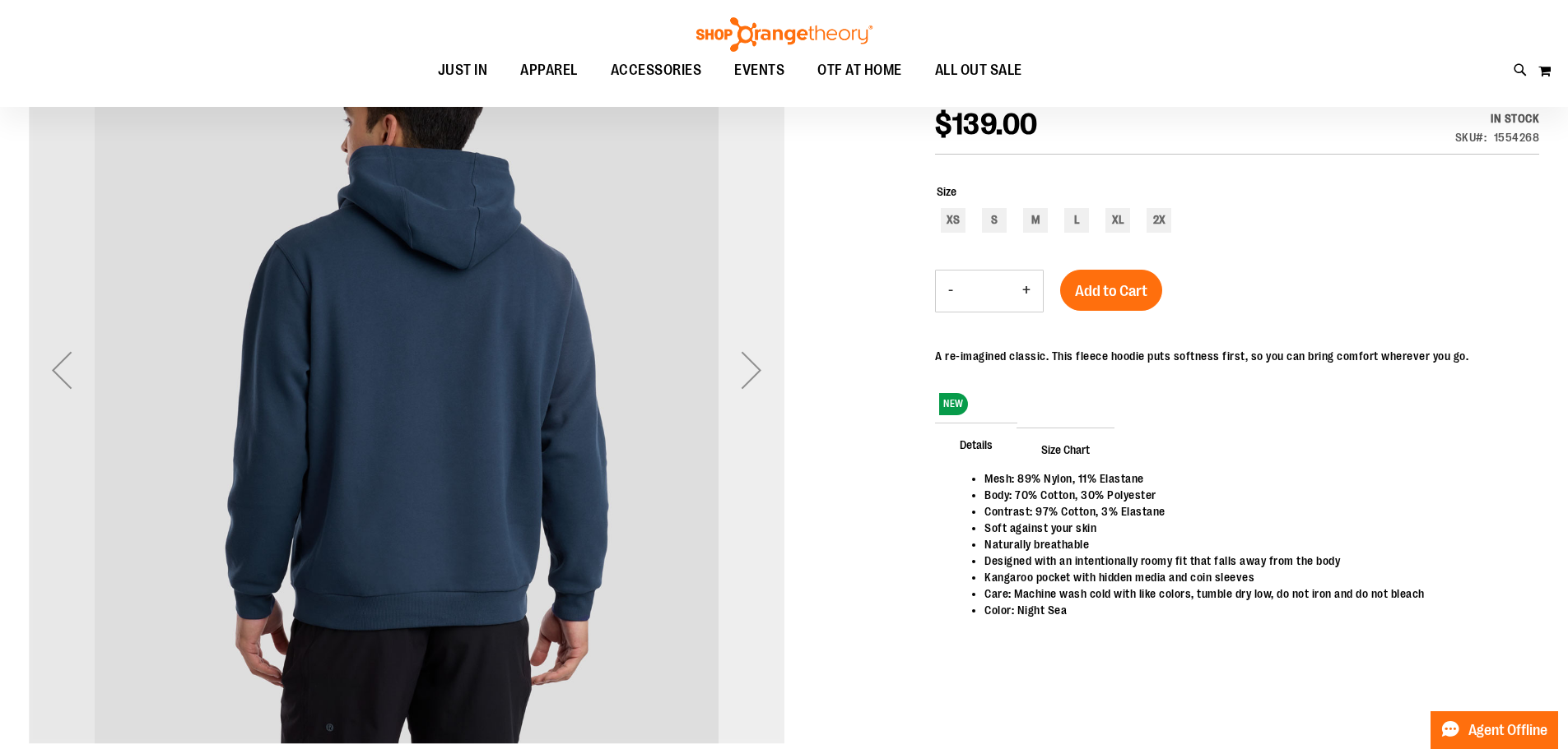
click at [757, 368] on div "Next" at bounding box center [751, 370] width 66 height 66
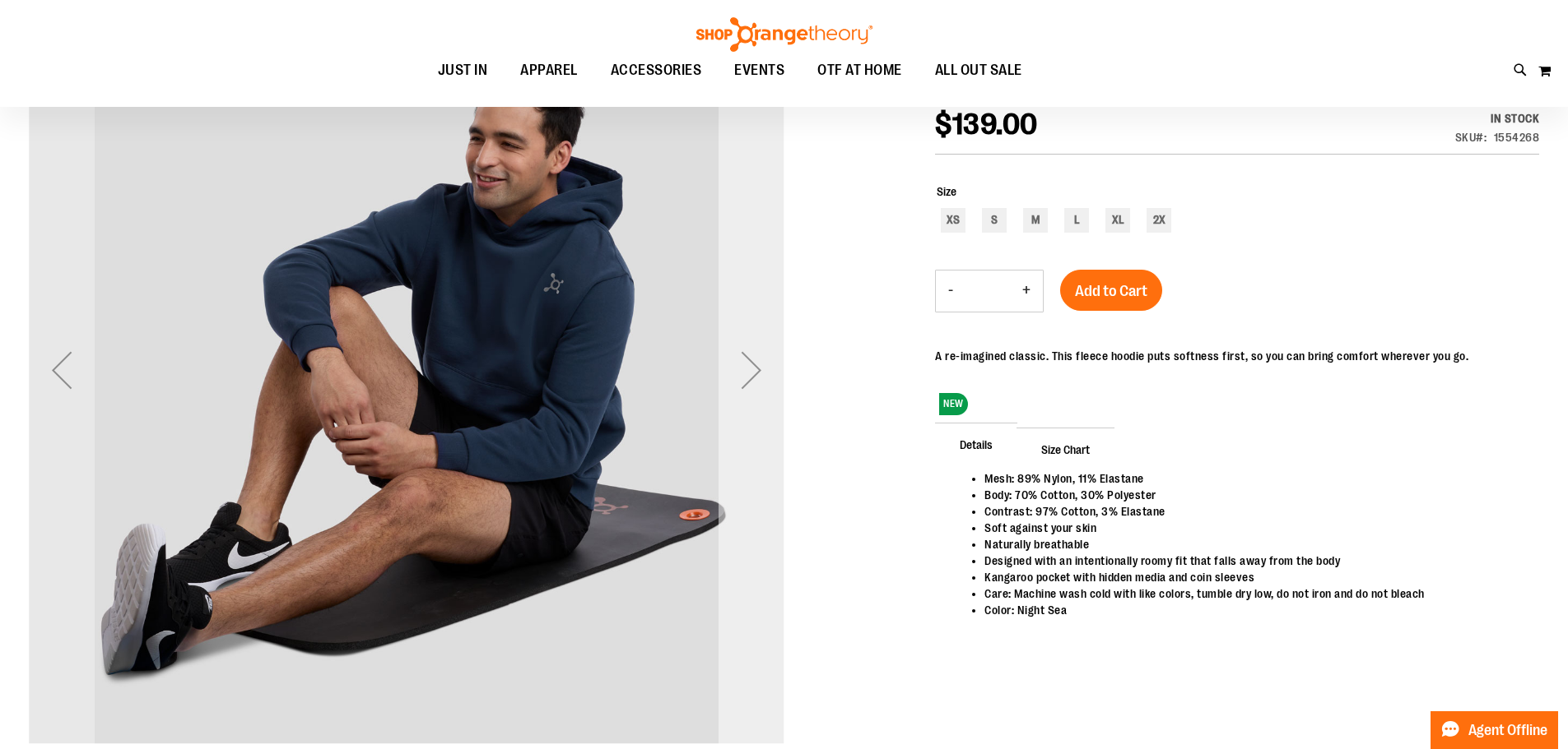
click at [757, 368] on div "Next" at bounding box center [751, 370] width 66 height 66
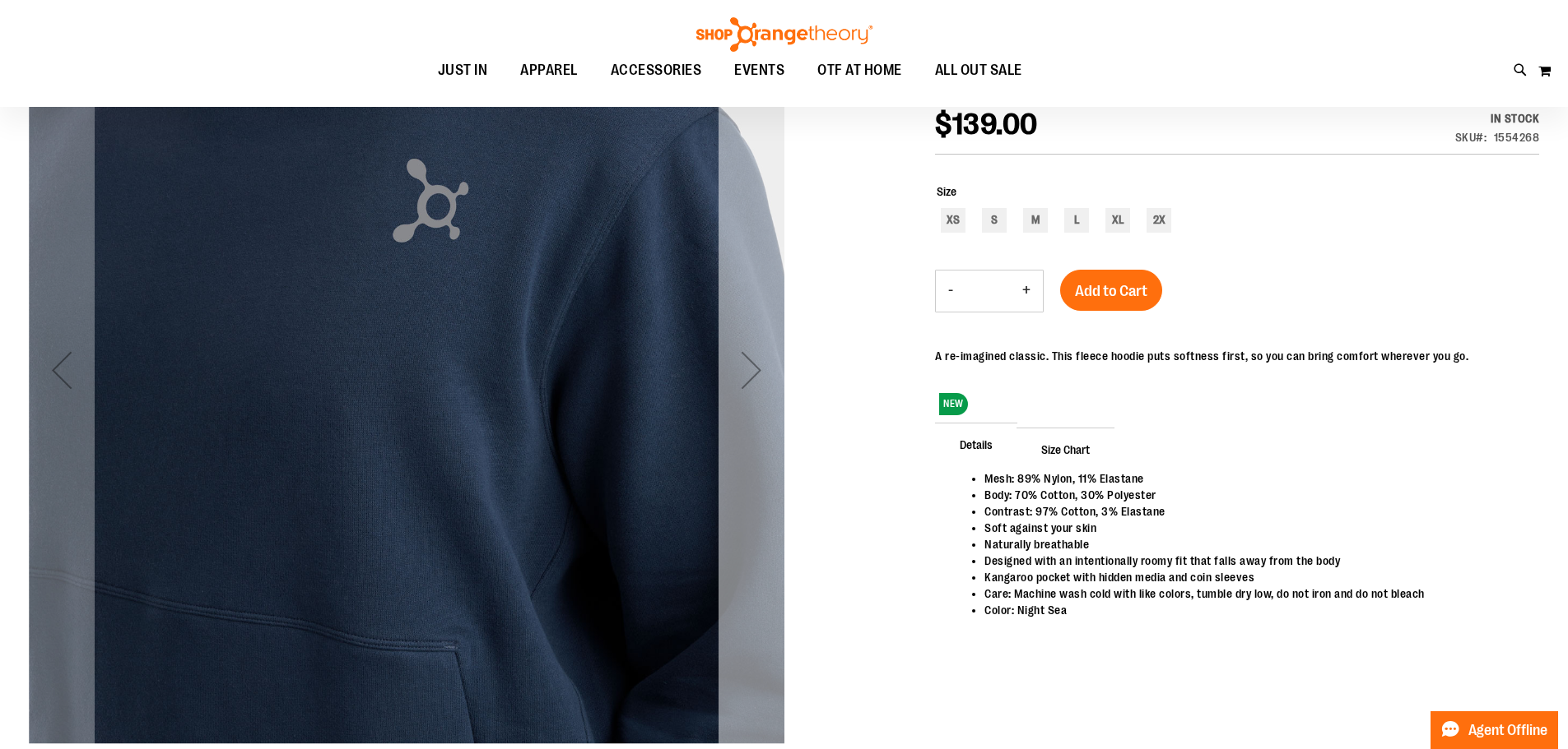
click at [757, 368] on div "Next" at bounding box center [751, 370] width 66 height 66
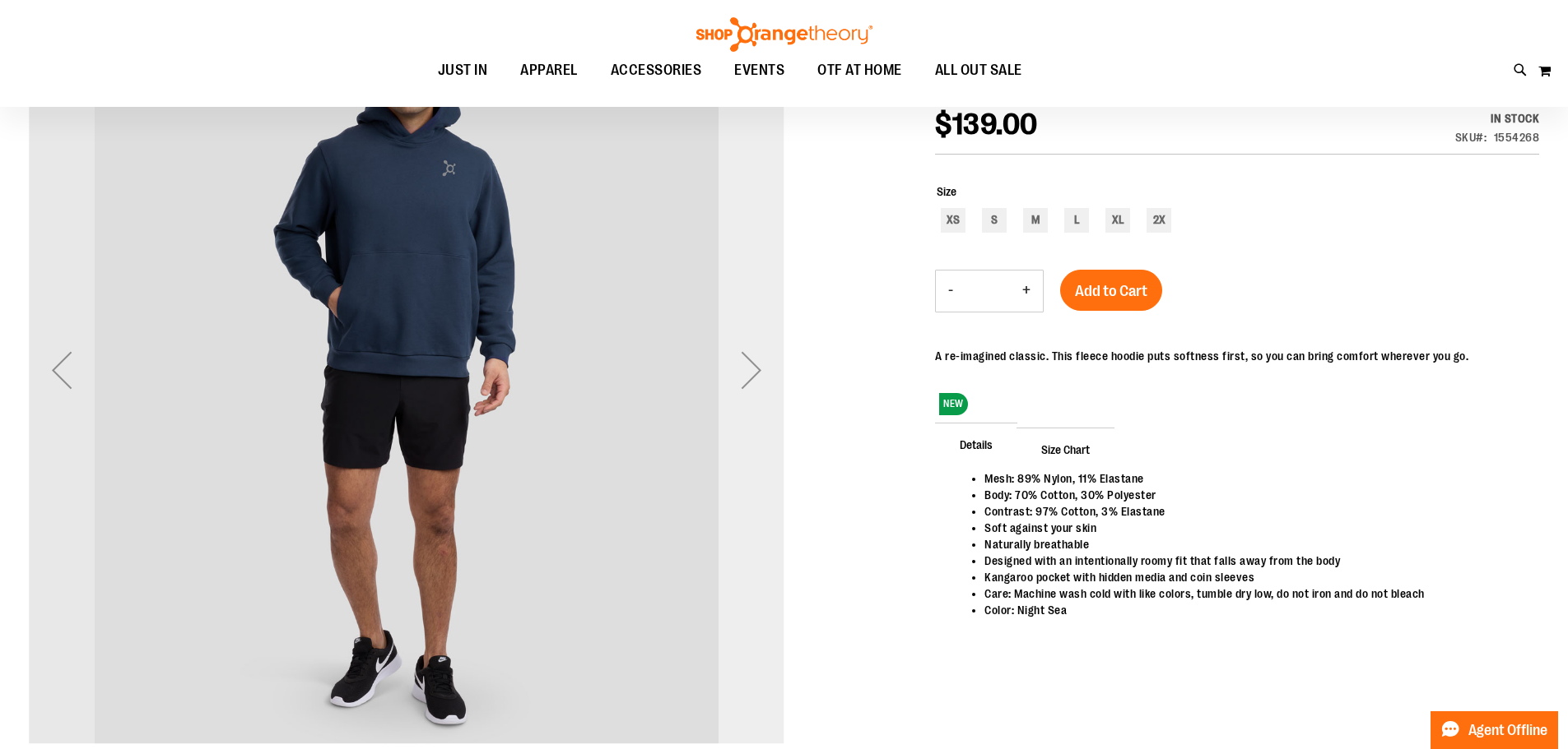
click at [757, 368] on div "Next" at bounding box center [751, 370] width 66 height 66
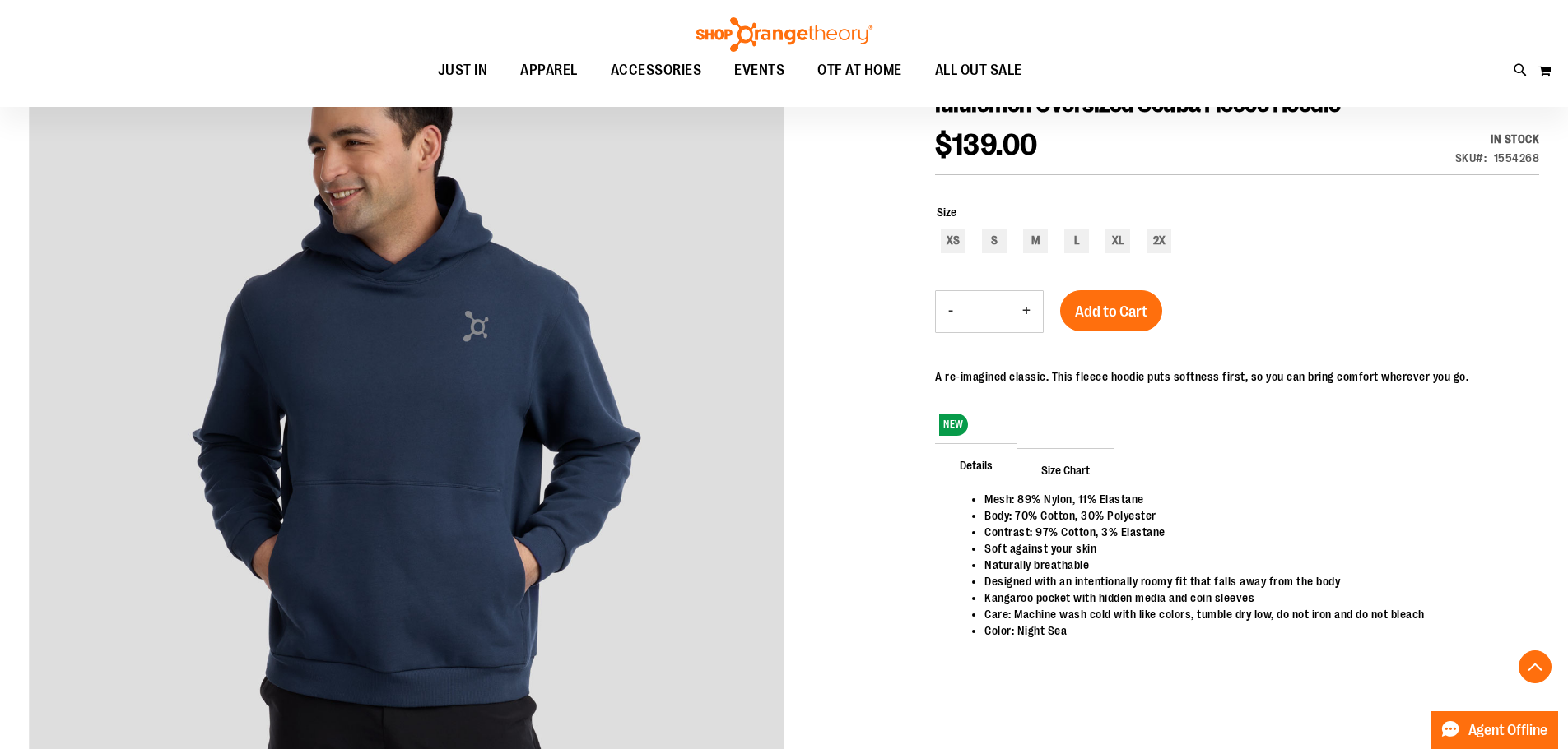
scroll to position [55, 0]
